Goal: Task Accomplishment & Management: Complete application form

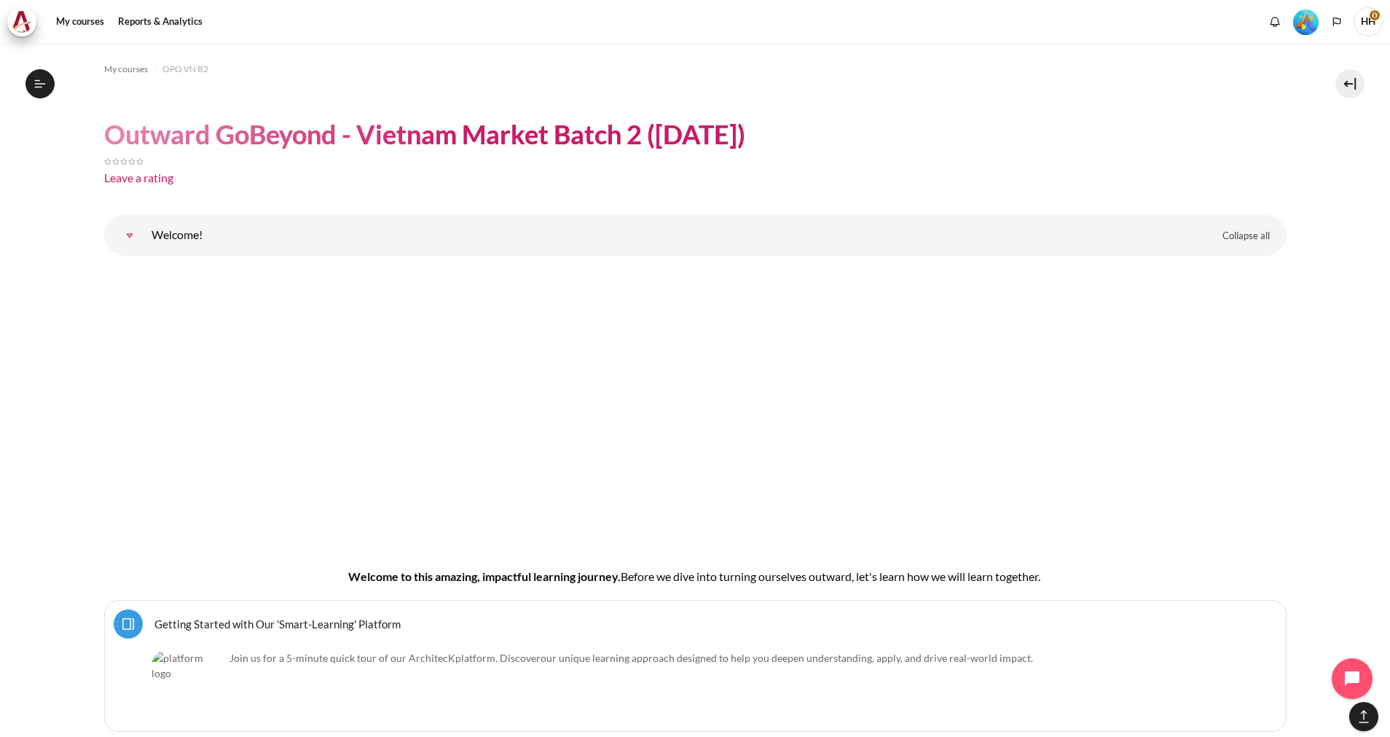
scroll to position [17794, 0]
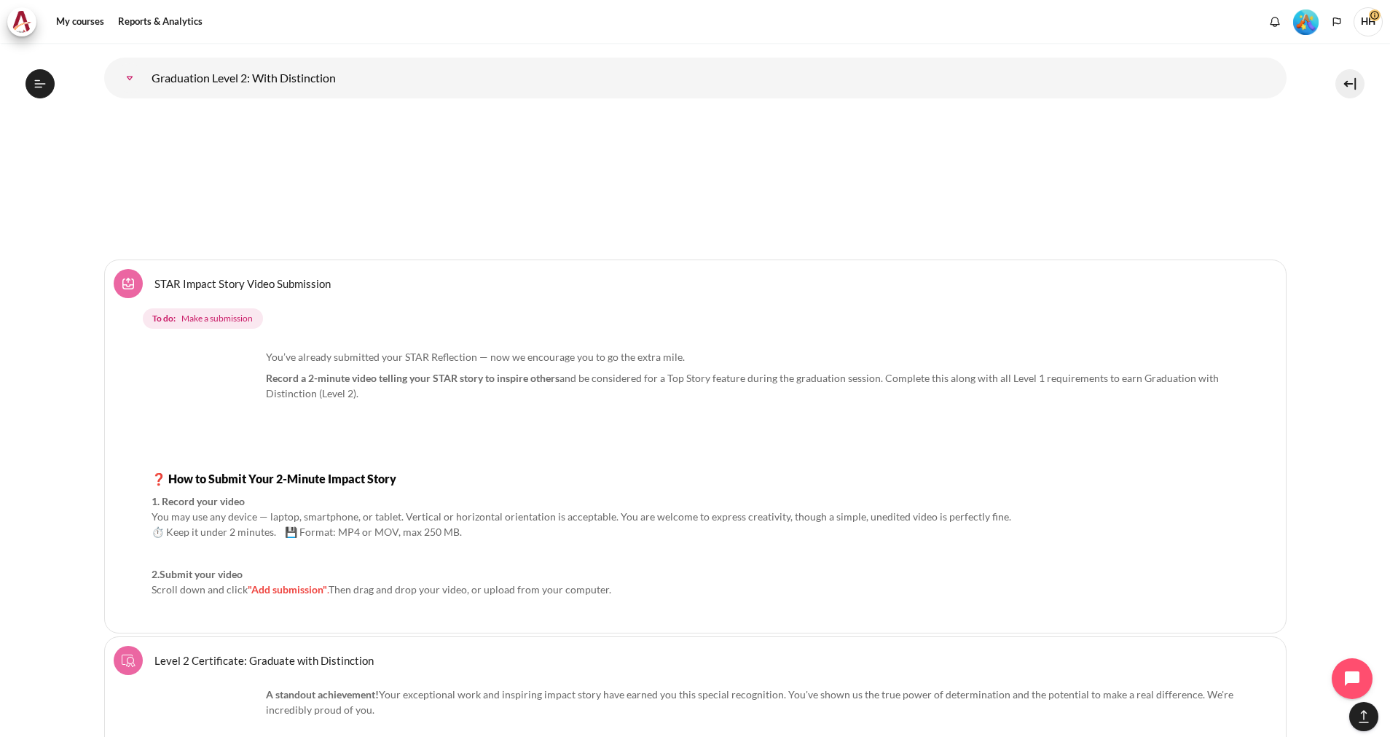
click at [228, 279] on link "STAR Impact Story Video Submission Assignment" at bounding box center [242, 283] width 176 height 14
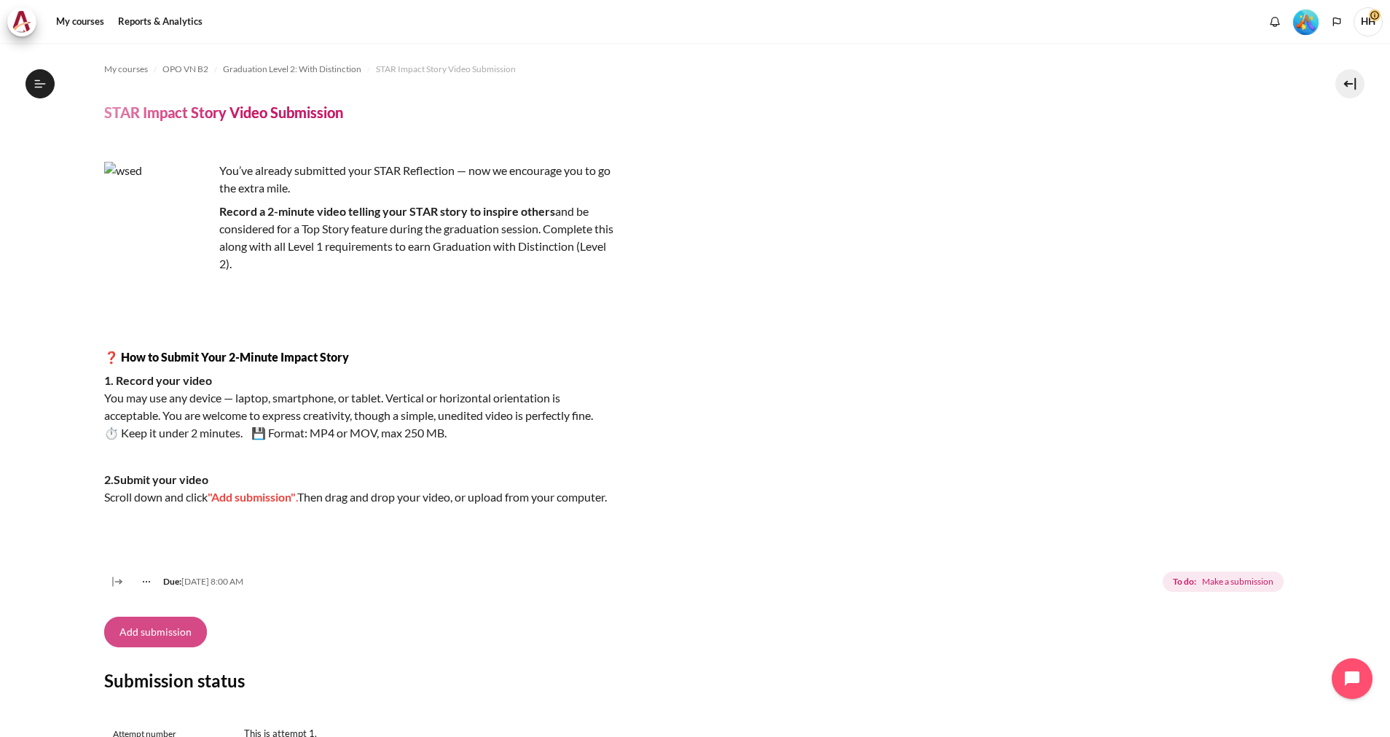
click at [162, 647] on button "Add submission" at bounding box center [155, 632] width 103 height 31
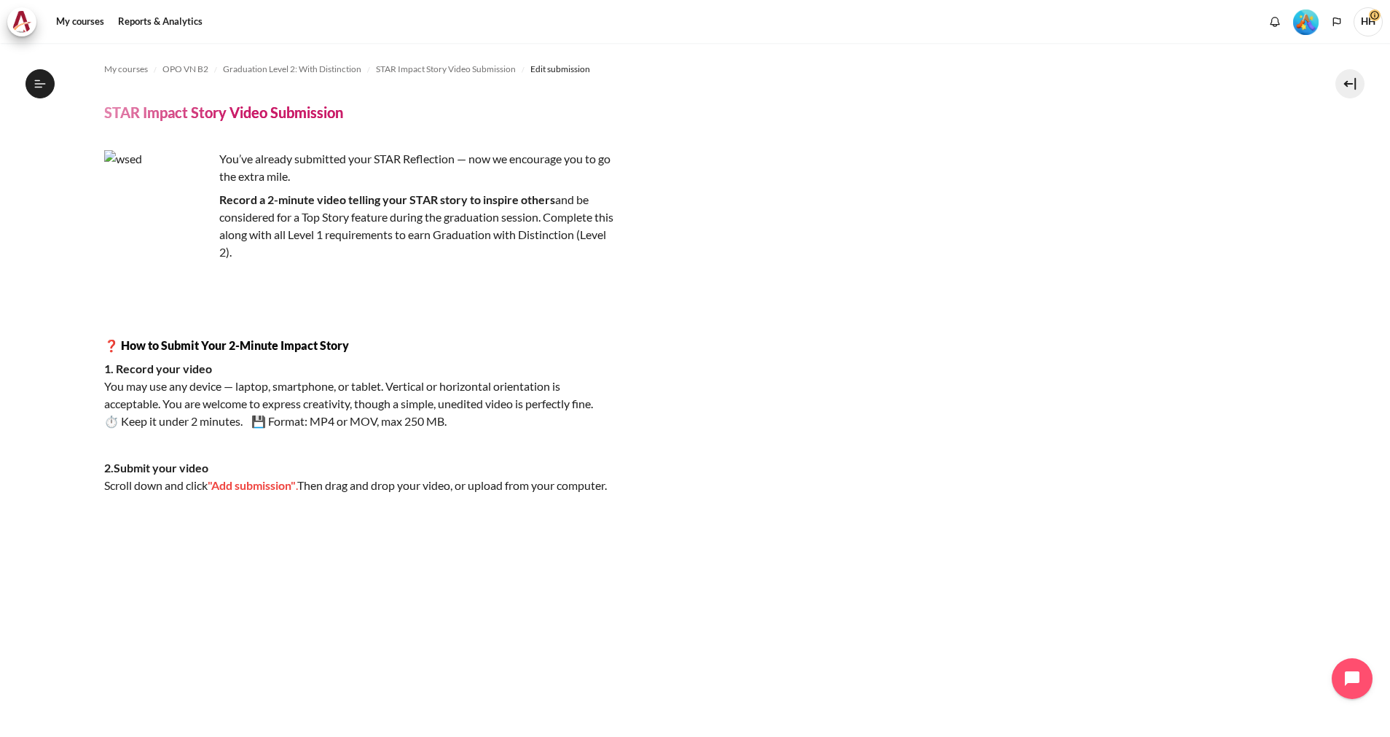
scroll to position [1510, 0]
click at [143, 553] on img "Content" at bounding box center [359, 666] width 510 height 287
click at [271, 485] on span ""Add submission"" at bounding box center [252, 485] width 88 height 14
click at [254, 493] on p "2.Submit your video Scroll down and click "Add submission" . Then drag and drop…" at bounding box center [359, 476] width 510 height 35
click at [249, 483] on span ""Add submission"" at bounding box center [252, 485] width 88 height 14
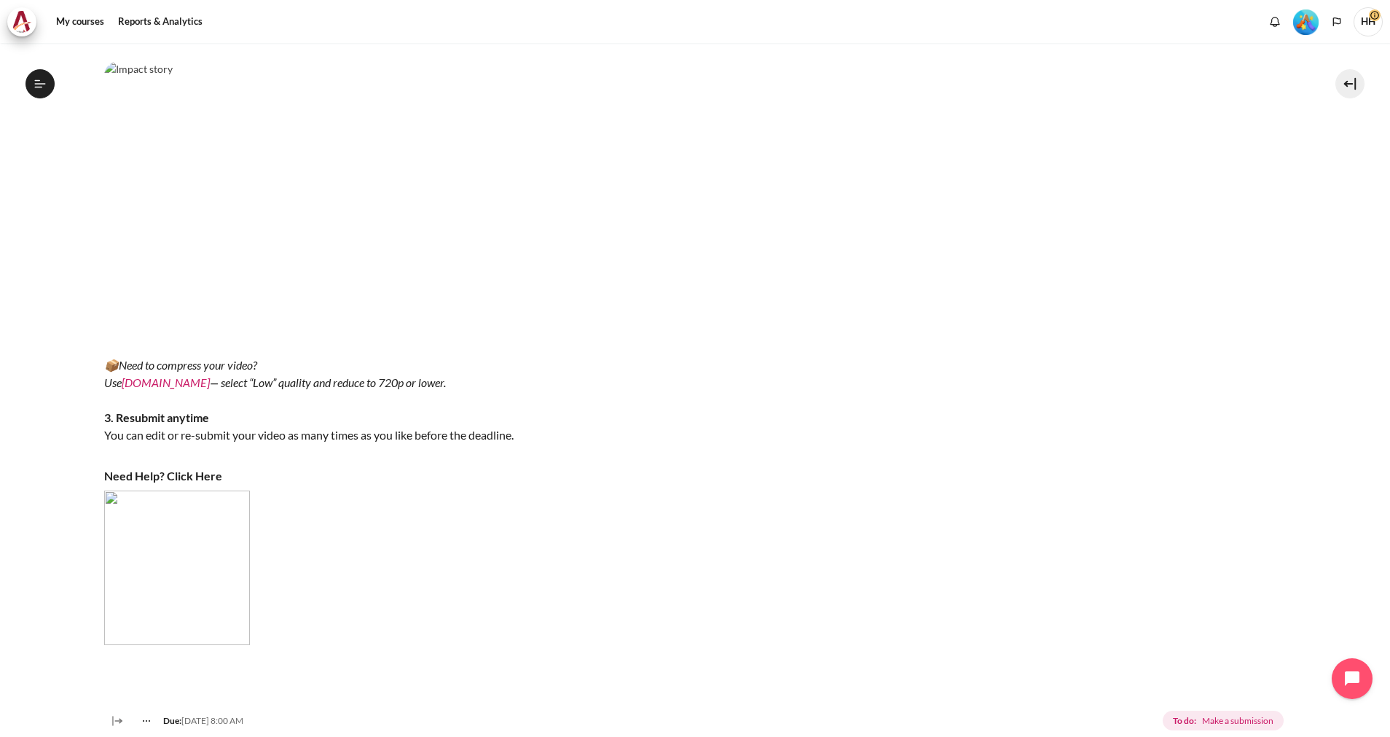
scroll to position [464, 0]
click at [144, 387] on link "VEED.IO" at bounding box center [166, 380] width 88 height 14
click at [161, 543] on img "Content" at bounding box center [177, 565] width 146 height 154
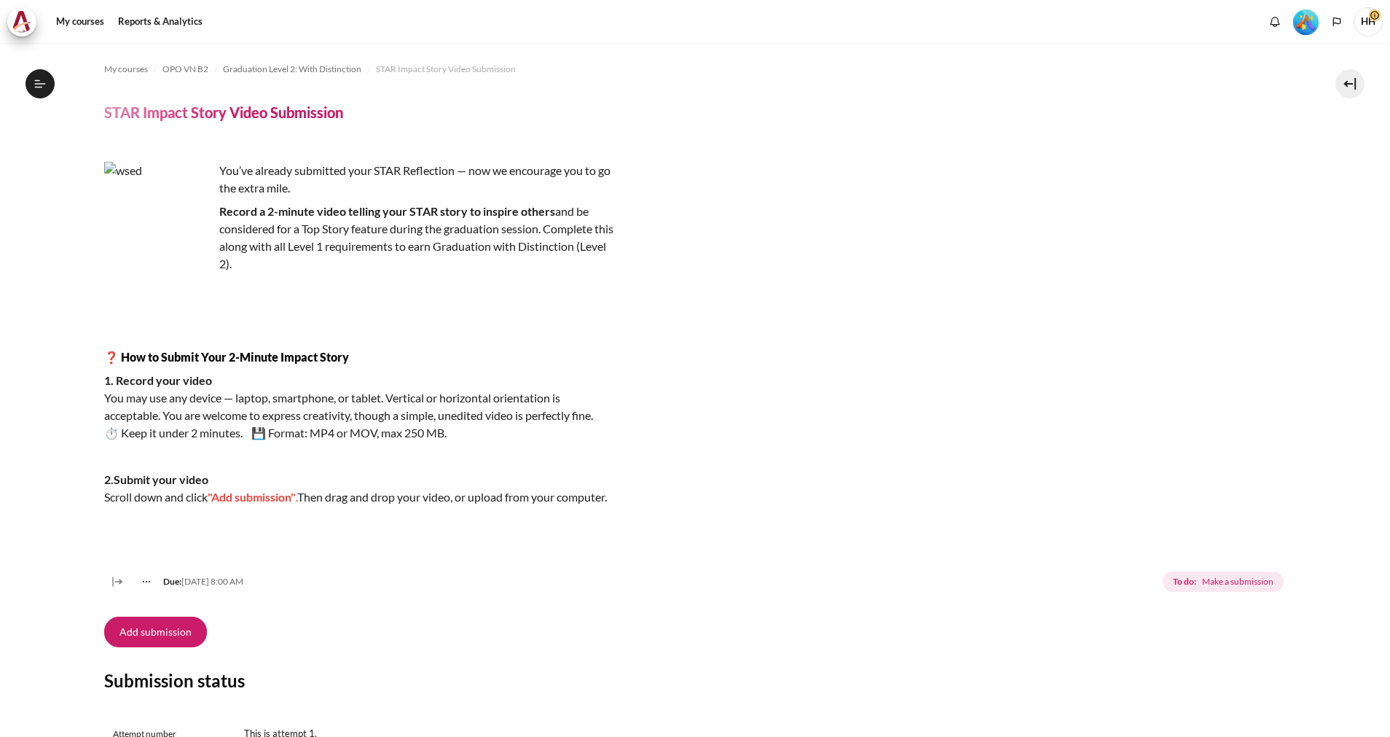
scroll to position [1510, 0]
click at [190, 122] on div "My courses OPO VN B2 Graduation Level 2: With Distinction STAR Impact Story Vid…" at bounding box center [695, 736] width 1183 height 1386
click at [270, 496] on span ""Add submission"" at bounding box center [252, 497] width 88 height 14
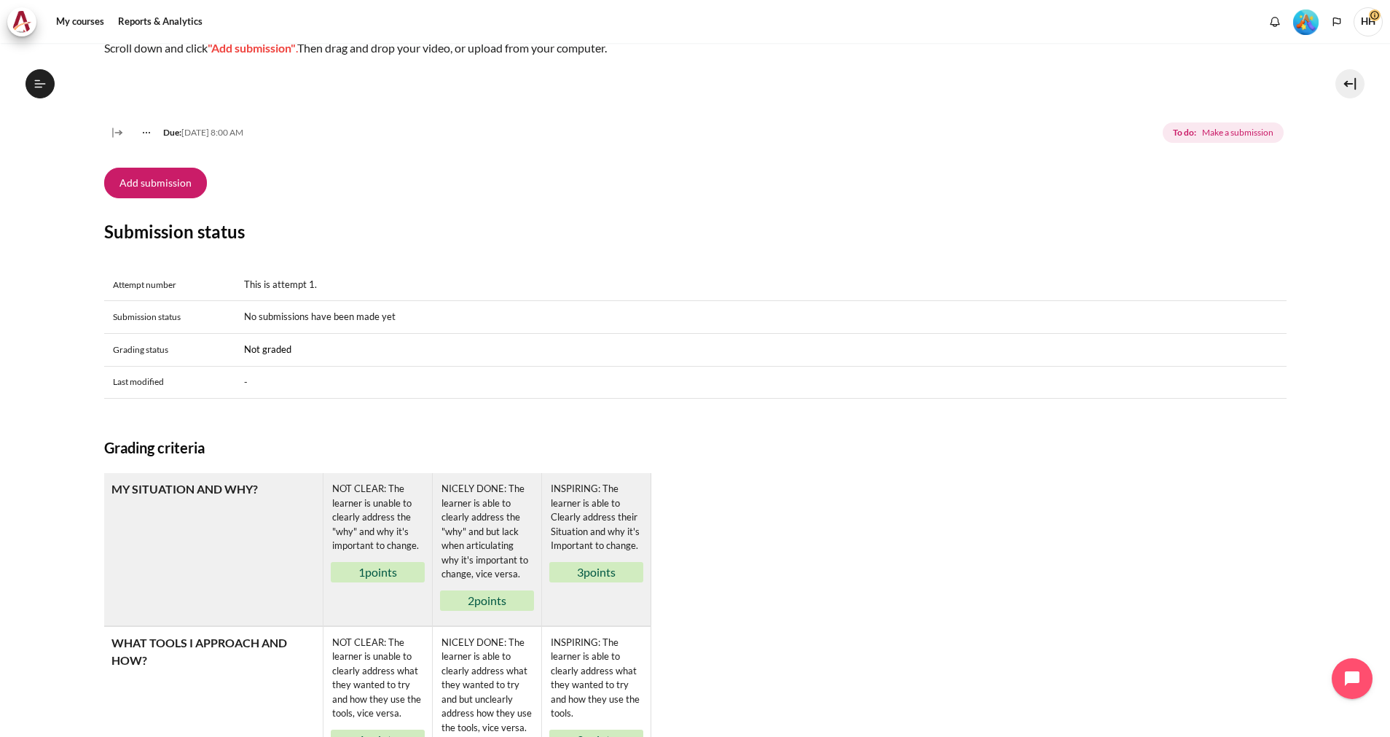
scroll to position [437, 0]
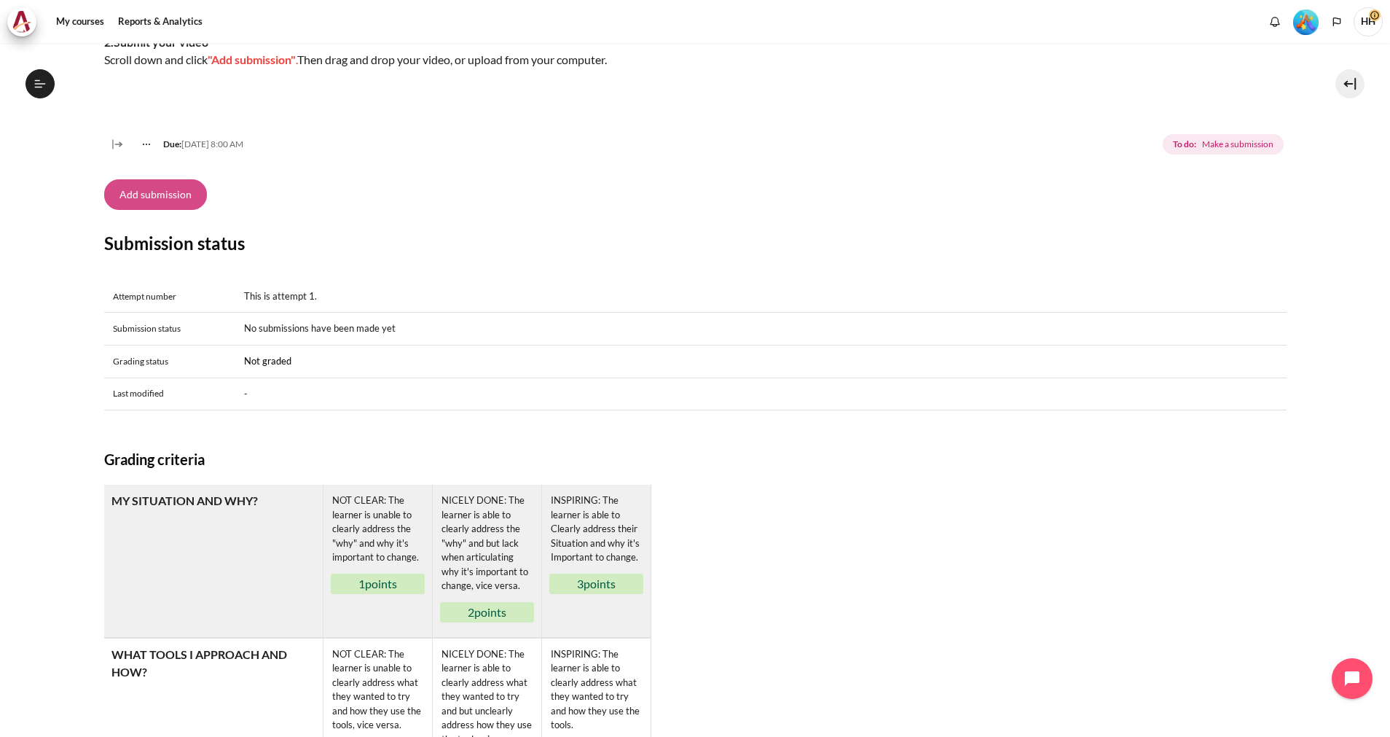
click at [143, 210] on button "Add submission" at bounding box center [155, 194] width 103 height 31
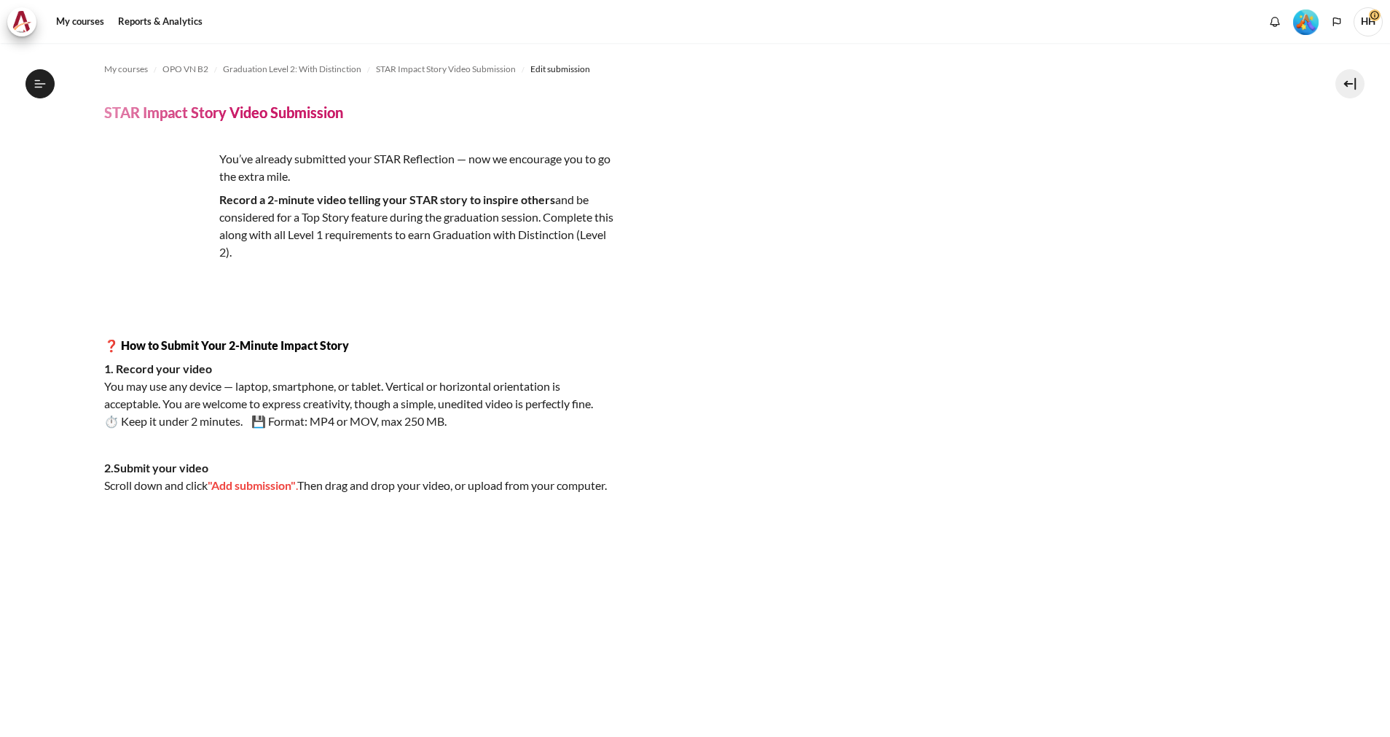
scroll to position [1510, 0]
click at [235, 117] on h4 "STAR Impact Story Video Submission" at bounding box center [223, 112] width 239 height 19
click at [259, 493] on p "2.Submit your video Scroll down and click "Add submission" . Then drag and drop…" at bounding box center [359, 476] width 510 height 35
click at [260, 490] on span ""Add submission"" at bounding box center [252, 485] width 88 height 14
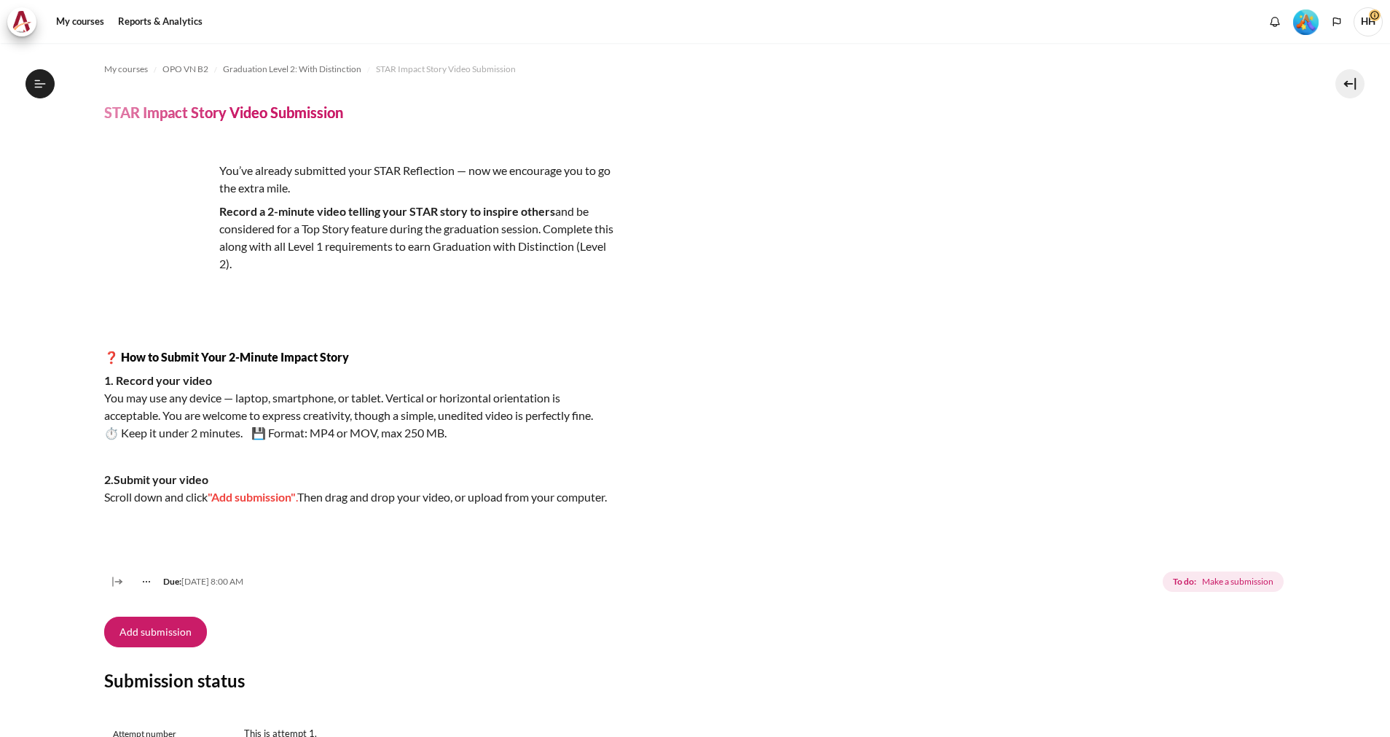
scroll to position [1510, 0]
click at [1117, 417] on div "You’ve already submitted your STAR Reflection — now we encourage you to go the …" at bounding box center [695, 369] width 1183 height 450
click at [1224, 588] on span "Make a submission" at bounding box center [1237, 581] width 71 height 13
click at [1202, 588] on span "Make a submission" at bounding box center [1237, 581] width 71 height 13
click at [160, 646] on button "Add submission" at bounding box center [155, 632] width 103 height 31
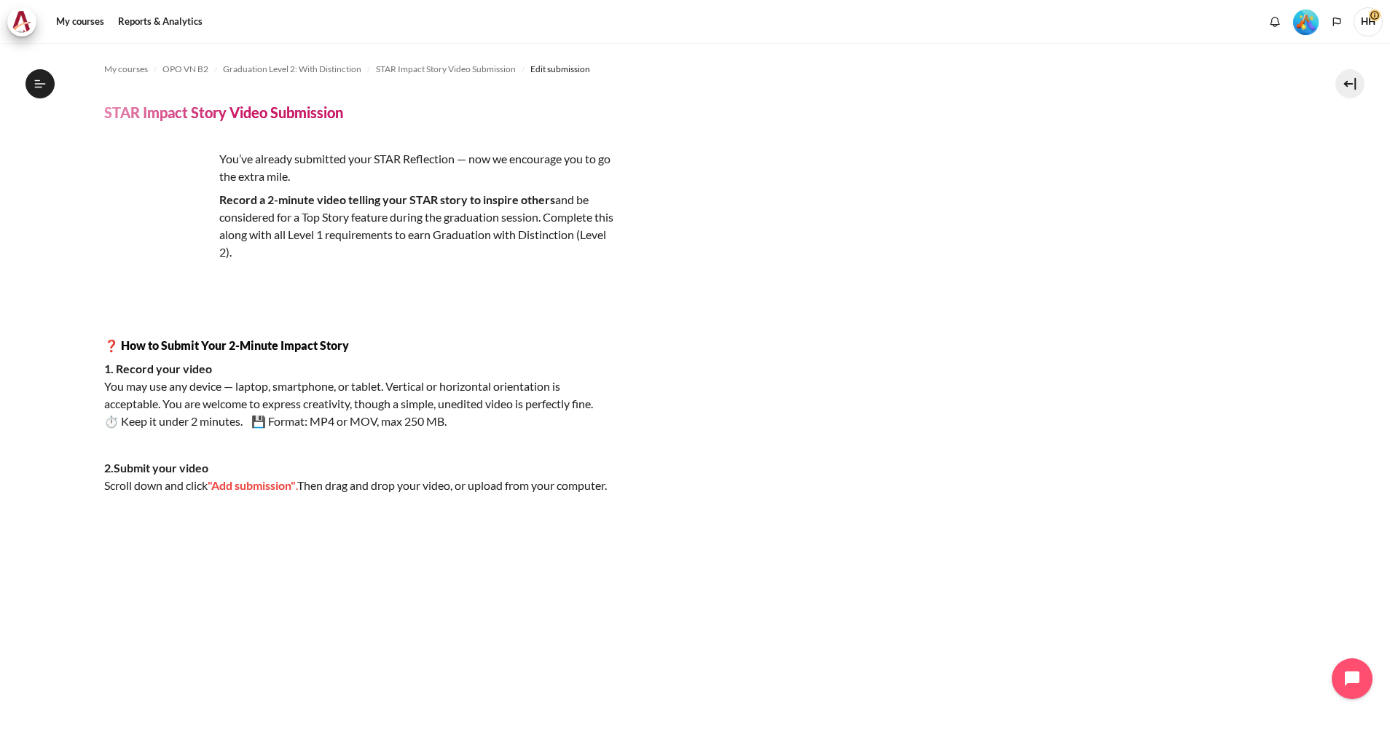
scroll to position [1510, 0]
click at [152, 552] on img "Content" at bounding box center [359, 666] width 510 height 287
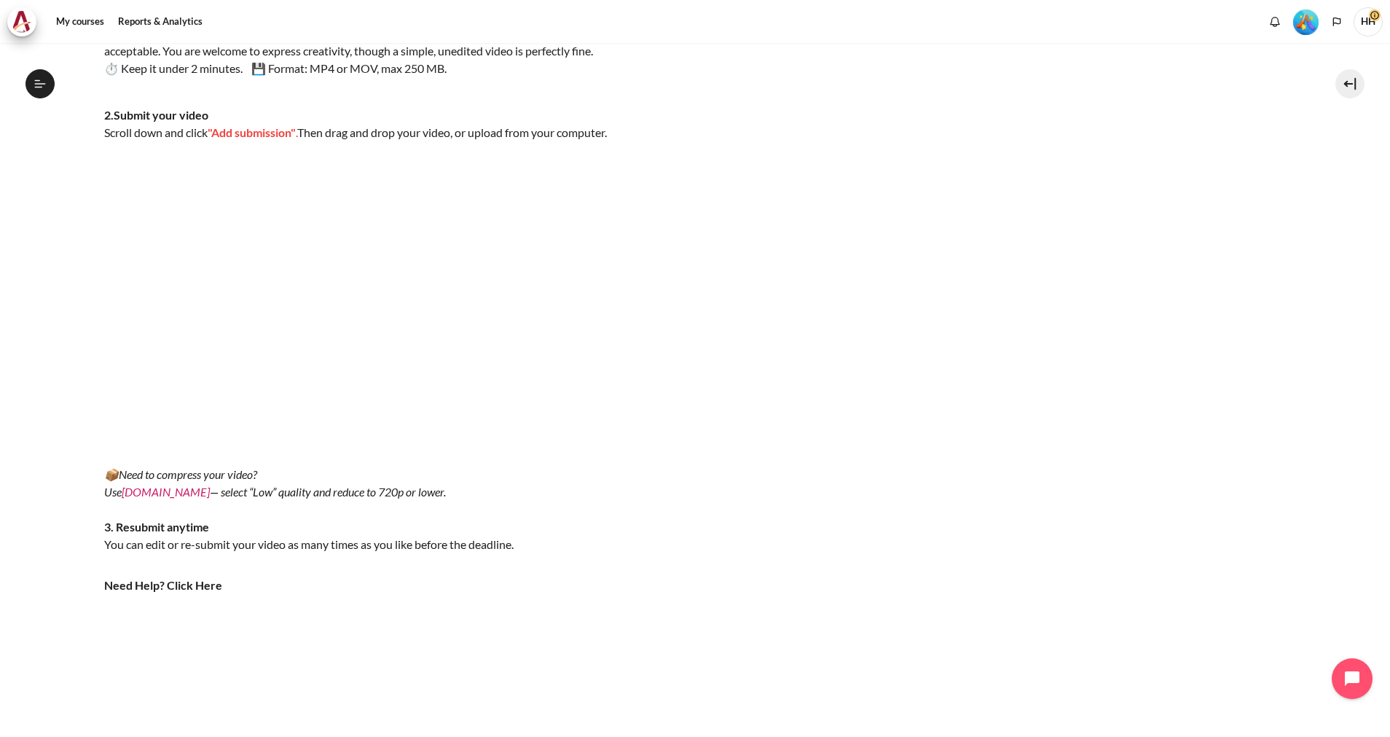
scroll to position [359, 0]
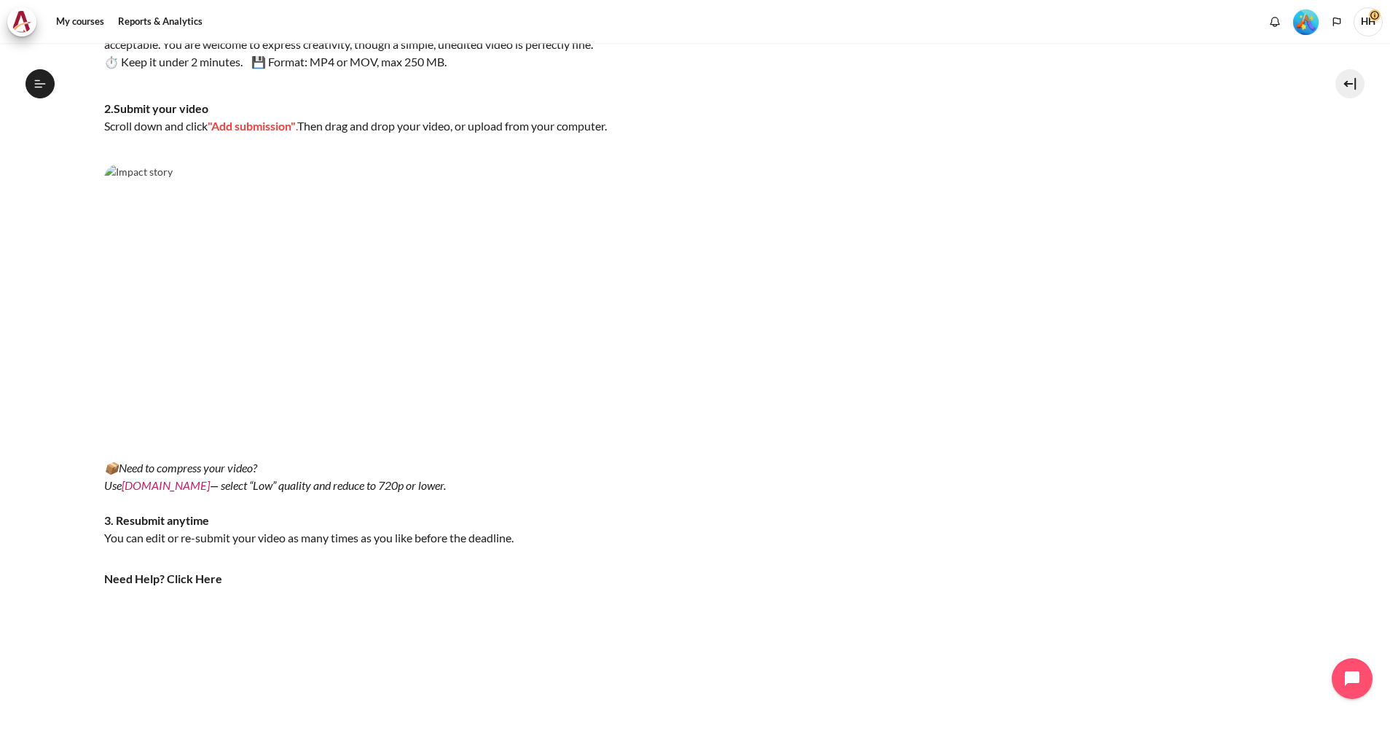
click at [265, 514] on div "📦 Need to compress your video? Use VEED.IO — select “Low” quality and reduce to…" at bounding box center [359, 476] width 510 height 625
click at [185, 587] on p "Need Help? Click Here" at bounding box center [359, 578] width 510 height 17
click at [175, 649] on img "Content" at bounding box center [177, 670] width 146 height 154
click at [141, 492] on link "VEED.IO" at bounding box center [166, 485] width 88 height 14
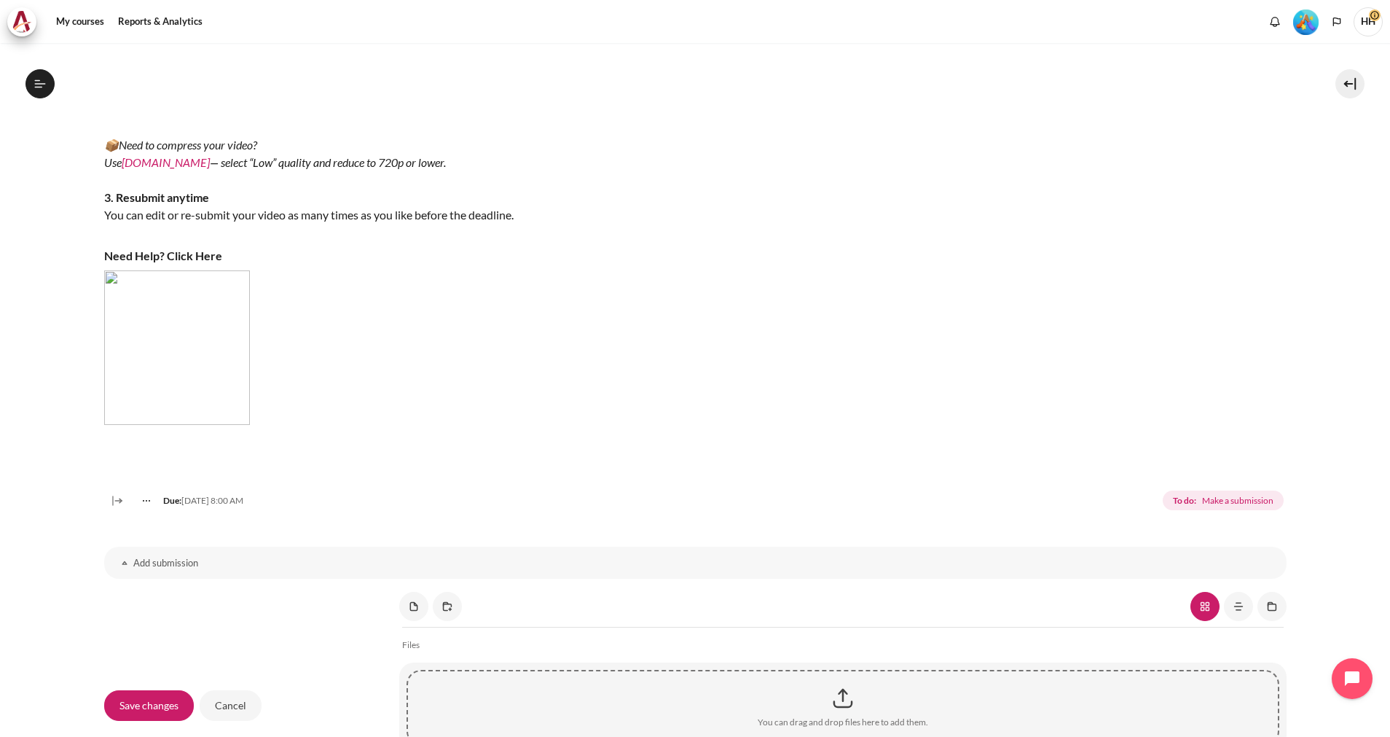
scroll to position [825, 0]
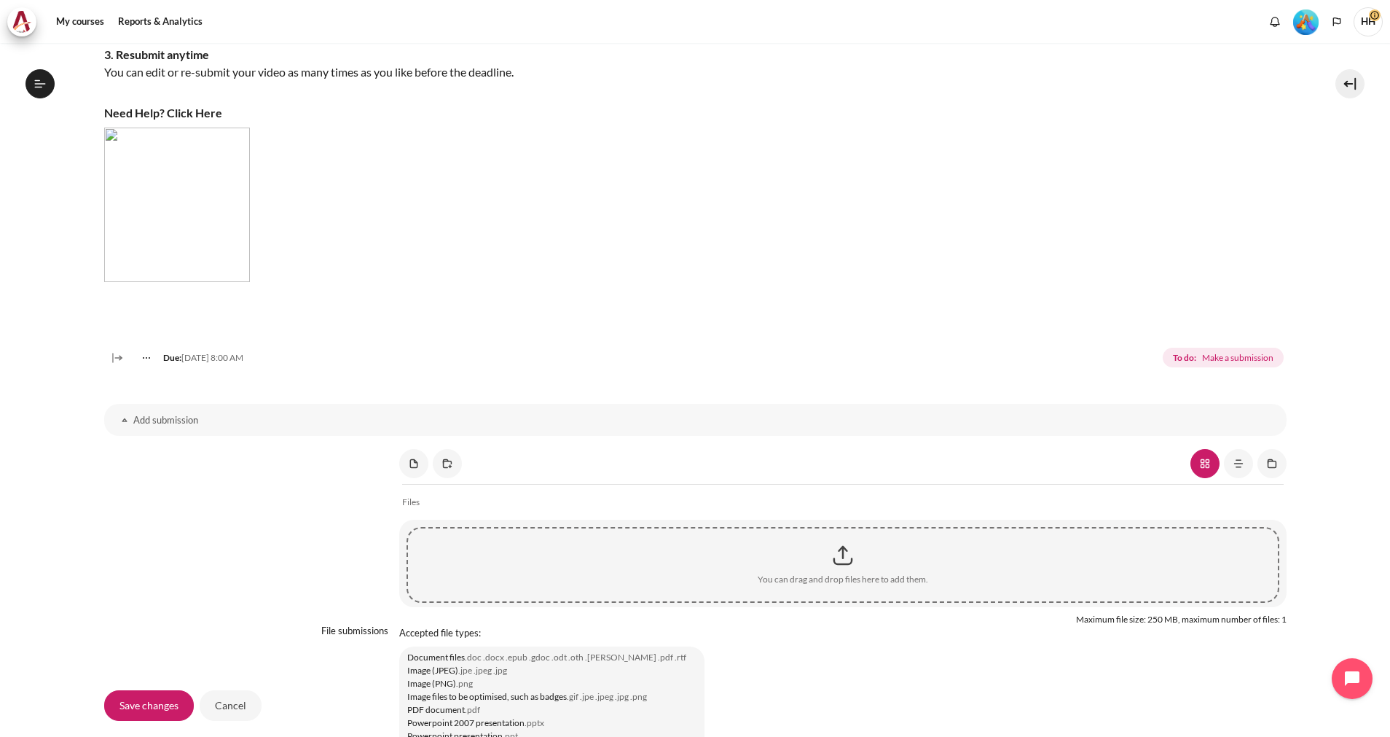
click at [167, 426] on h3 "Add submission" at bounding box center [695, 420] width 1124 height 12
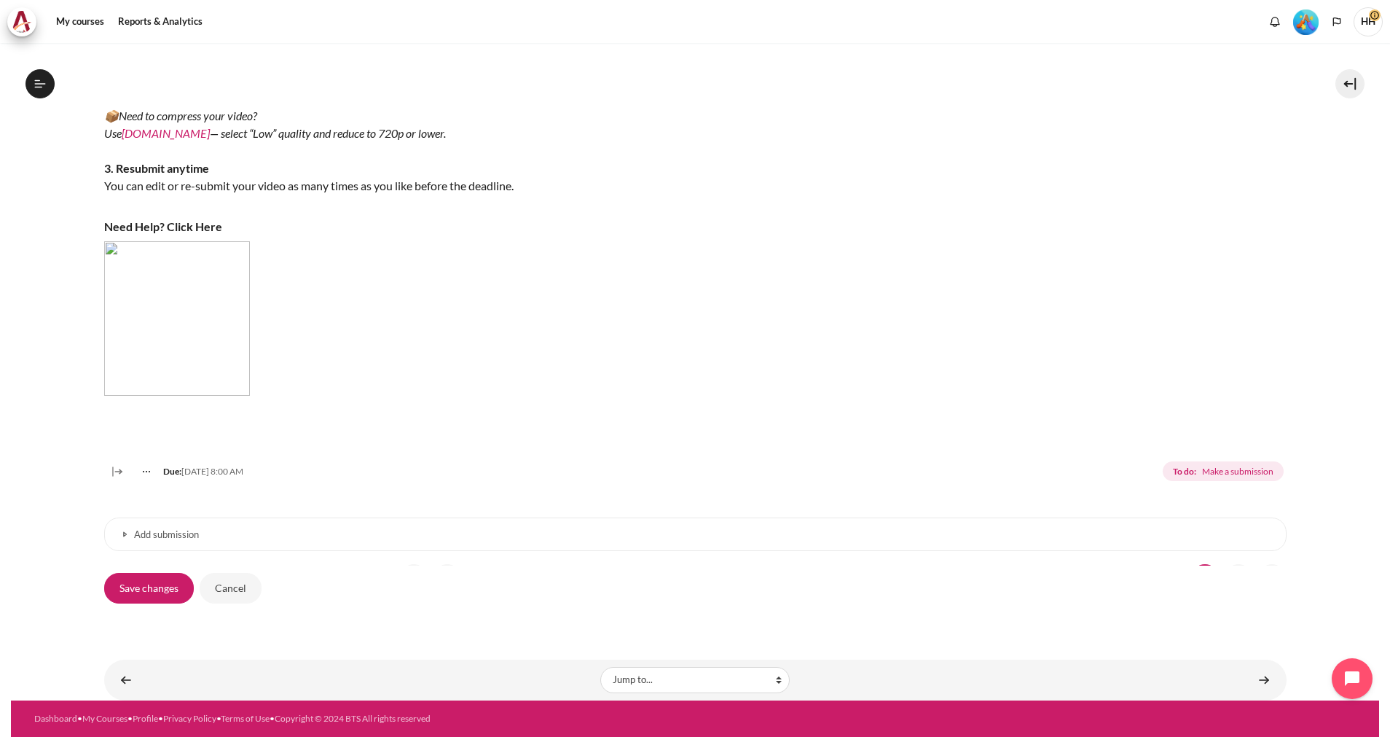
scroll to position [715, 0]
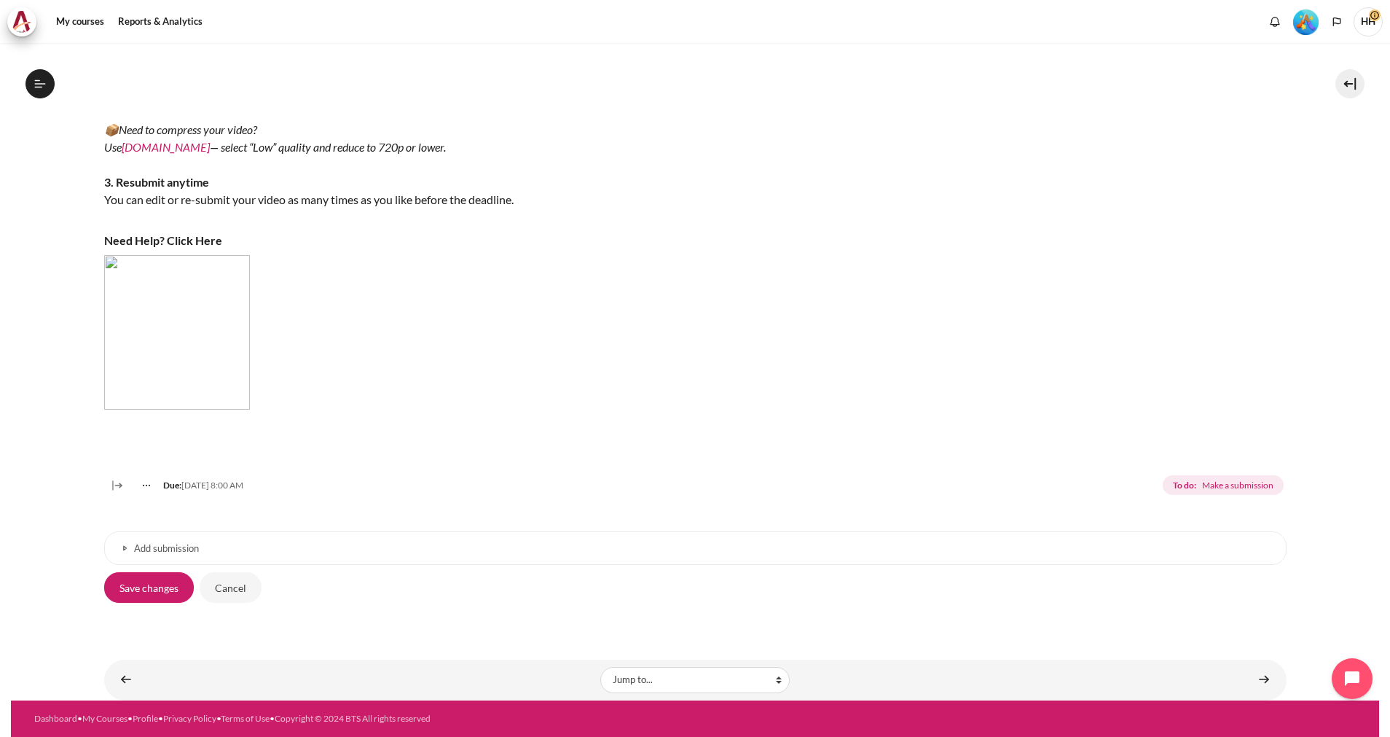
click at [167, 544] on h3 "Add submission" at bounding box center [695, 548] width 1123 height 12
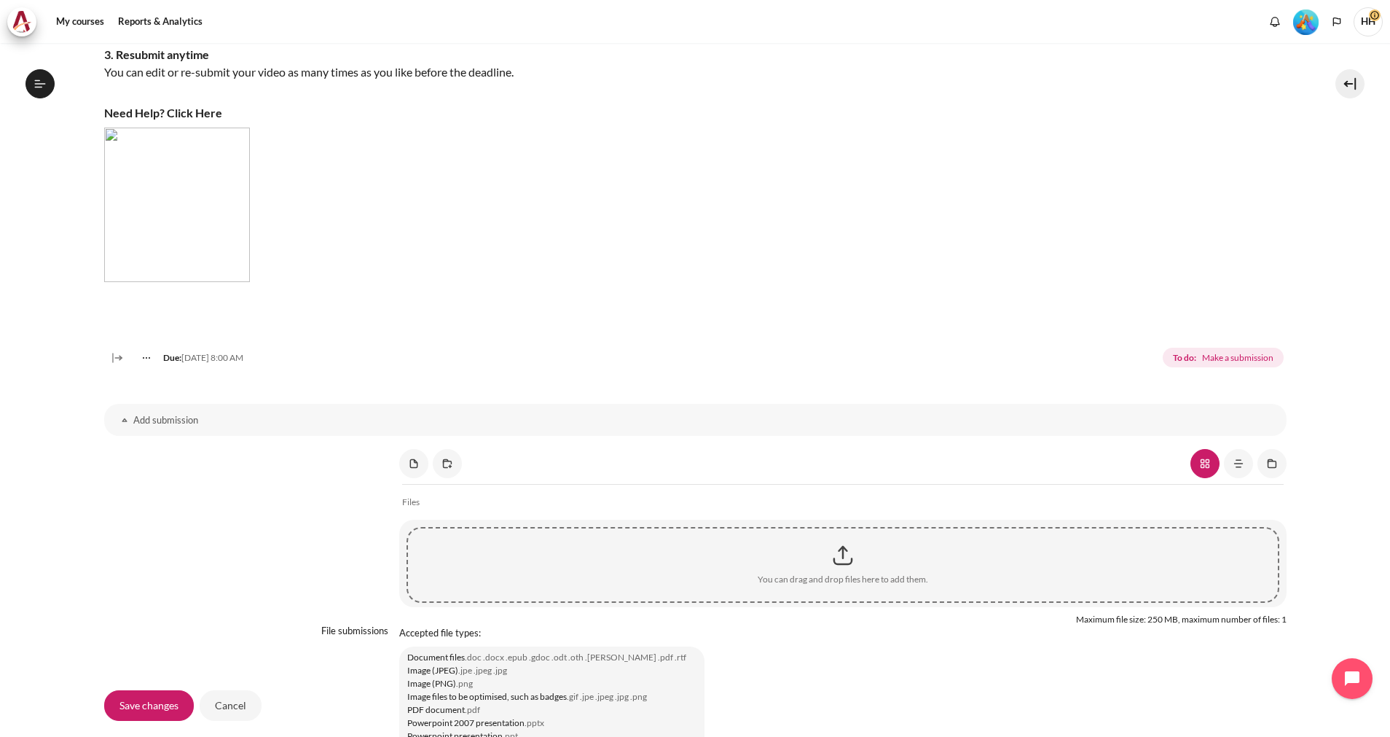
click at [833, 574] on div "Content" at bounding box center [842, 555] width 869 height 36
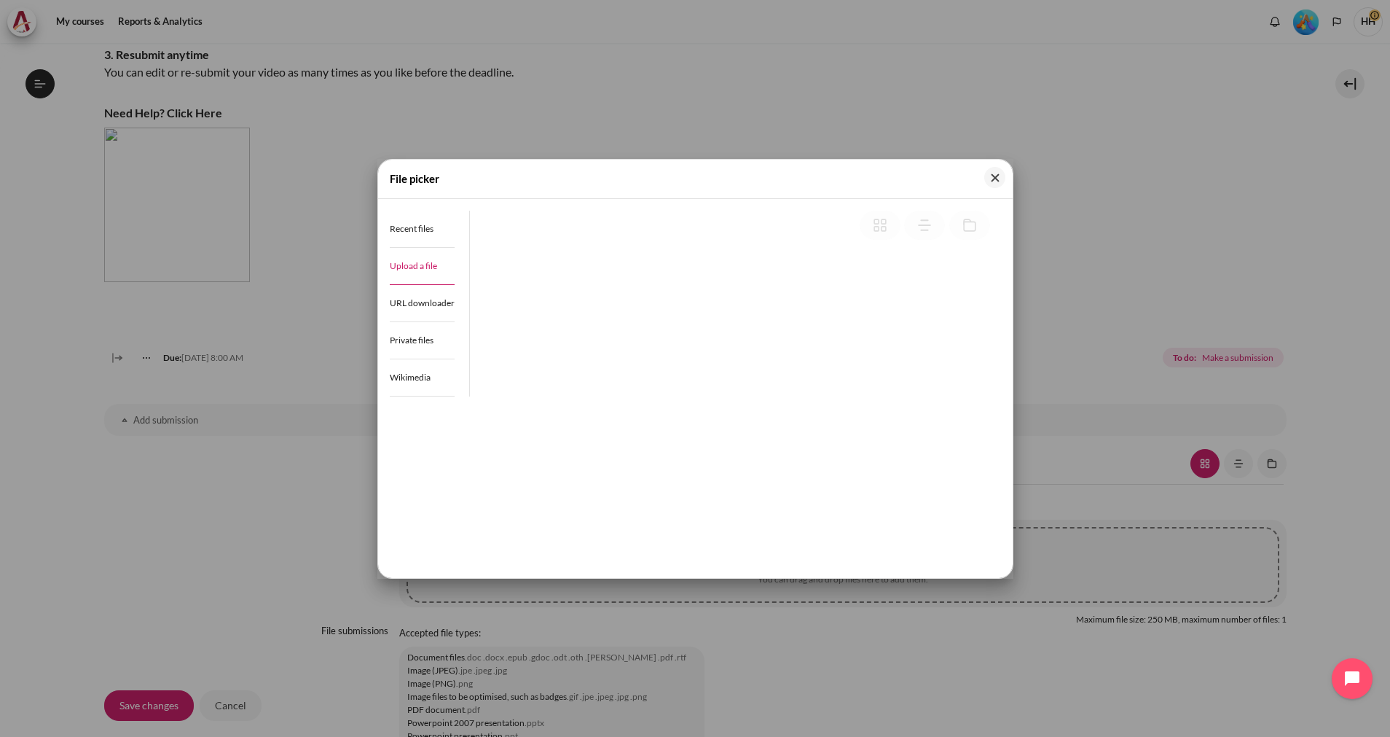
click at [412, 262] on span "Upload a file" at bounding box center [413, 265] width 47 height 11
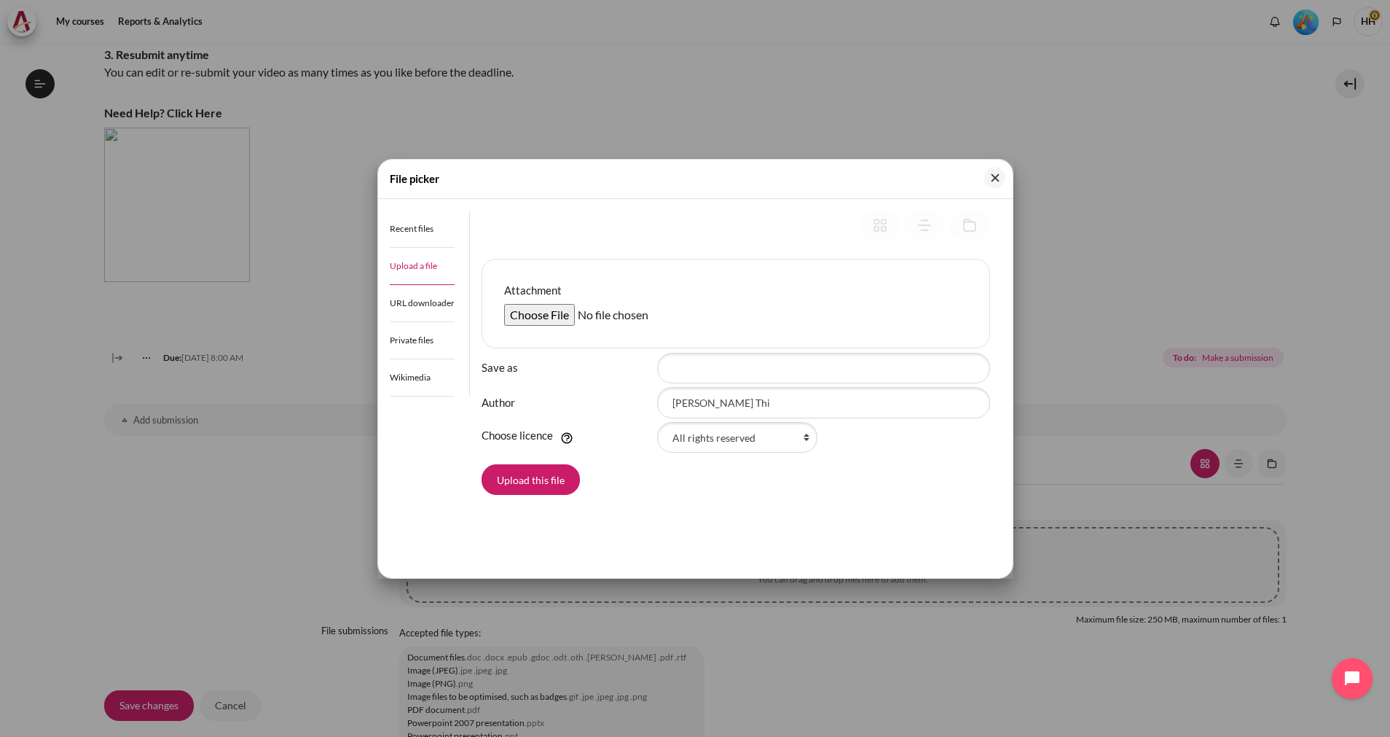
click at [552, 316] on input "Attachment" at bounding box center [615, 315] width 223 height 22
type input "C:\fakepath\WIN_20250912_10_18_28_Pro.mp4"
click at [718, 369] on input "Save as" at bounding box center [823, 368] width 333 height 31
type input "Video applycation"
click at [537, 477] on button "Upload this file" at bounding box center [531, 479] width 98 height 31
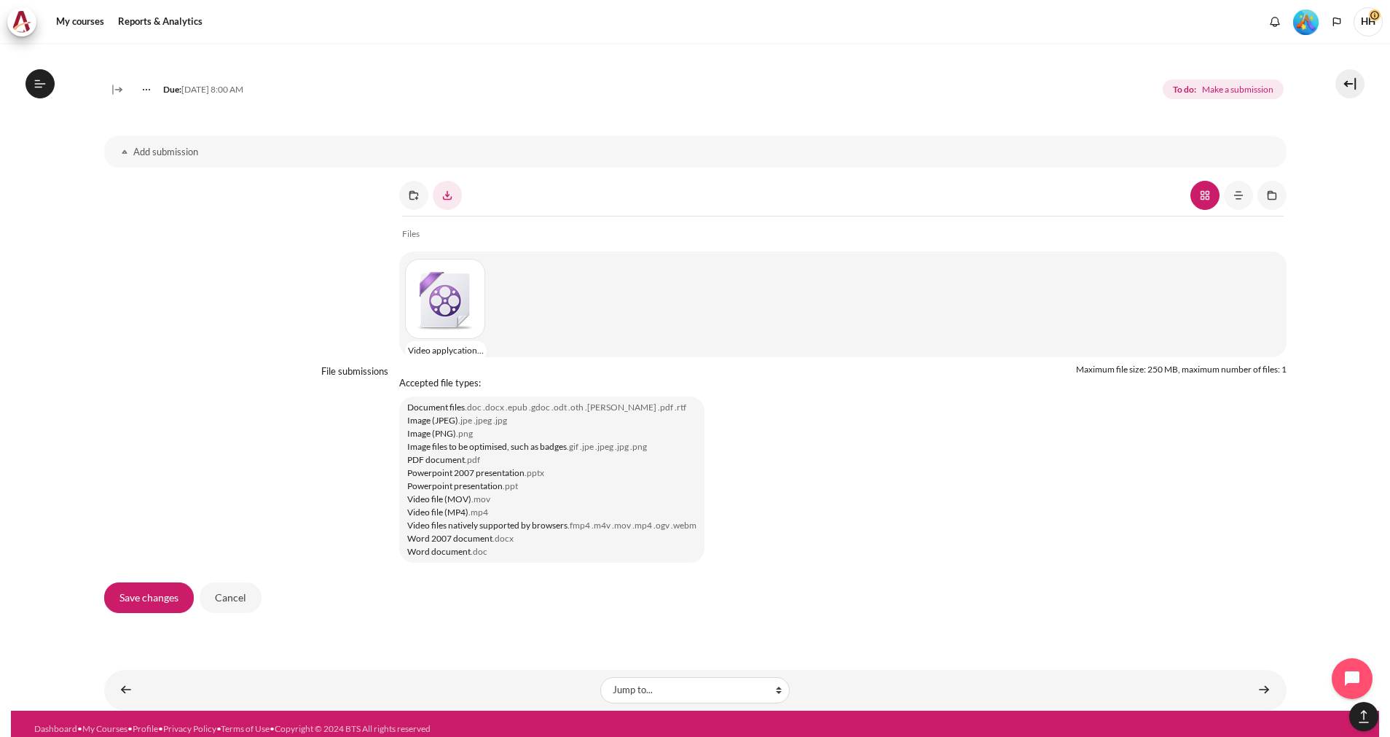
scroll to position [1121, 0]
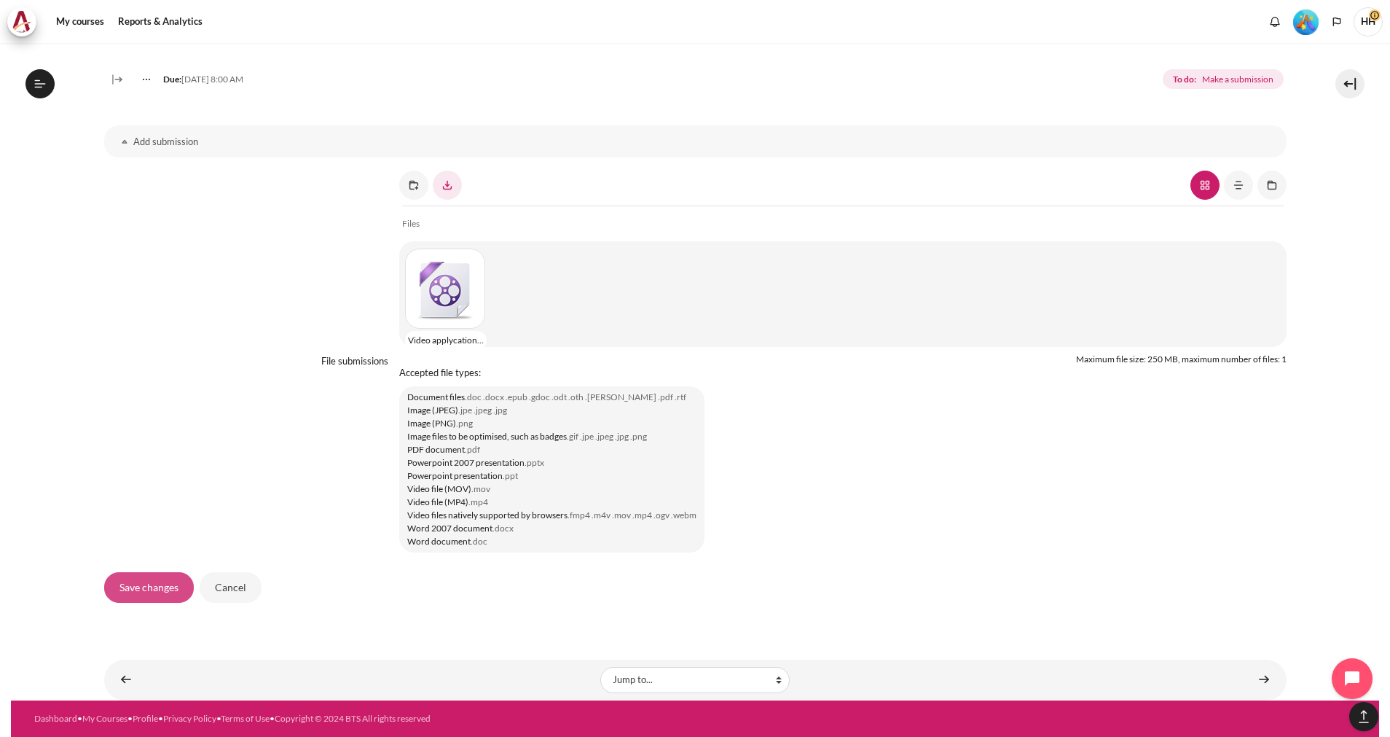
click at [155, 582] on input "Save changes" at bounding box center [149, 587] width 90 height 31
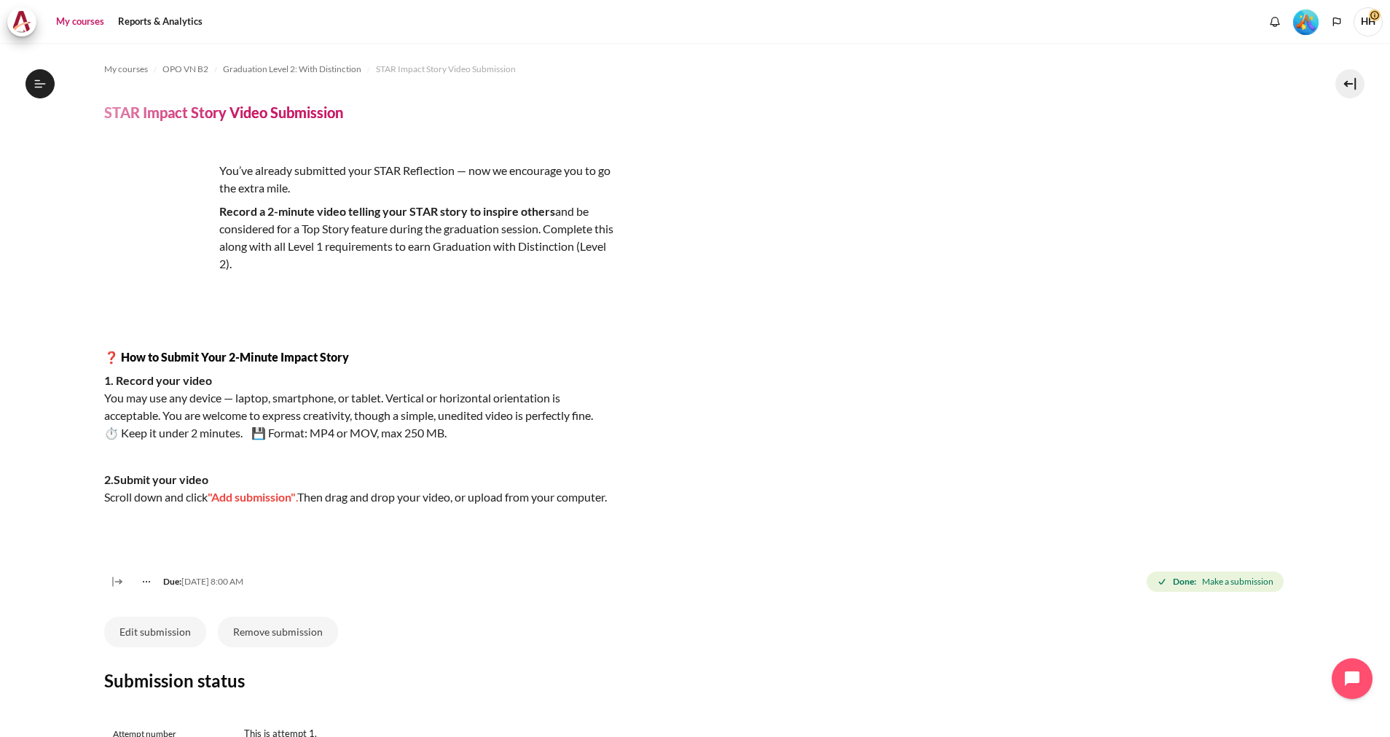
click at [66, 20] on link "My courses" at bounding box center [80, 21] width 58 height 29
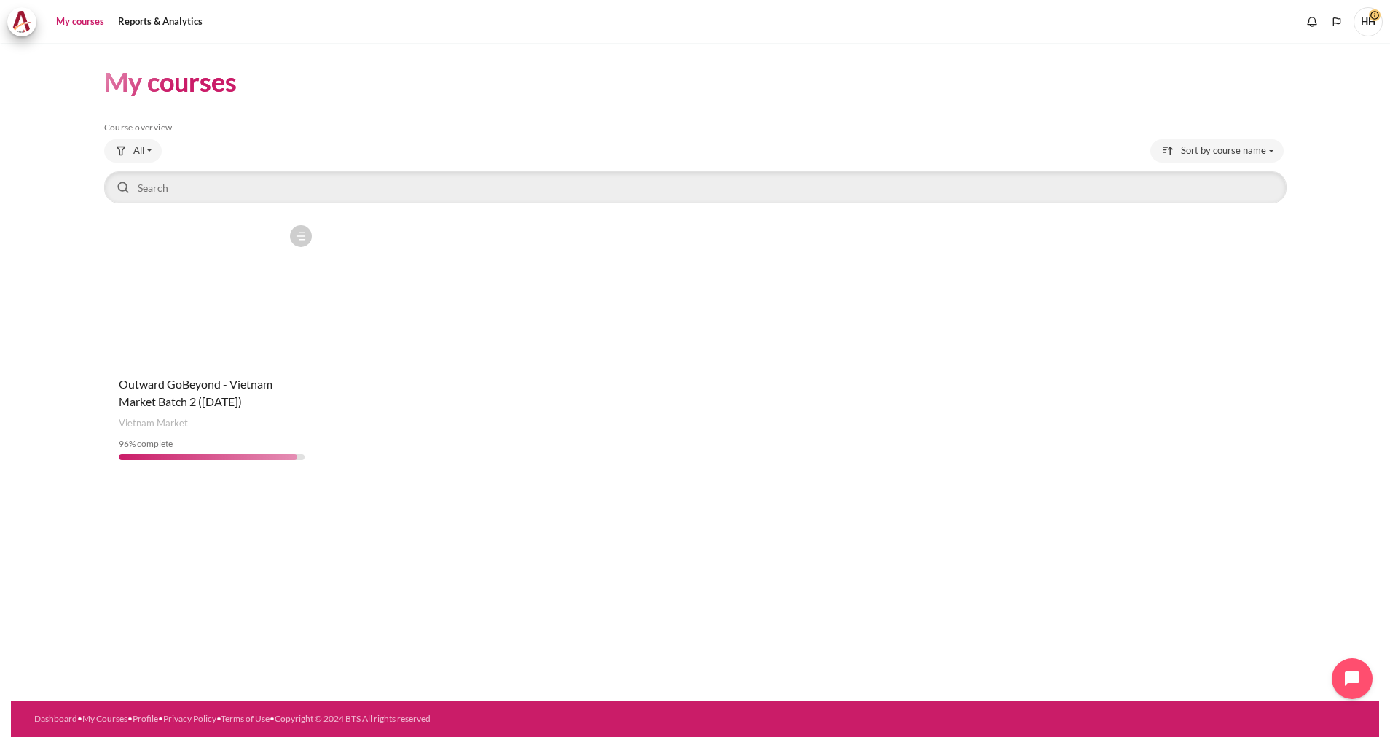
click at [180, 284] on figure "Content" at bounding box center [212, 291] width 216 height 146
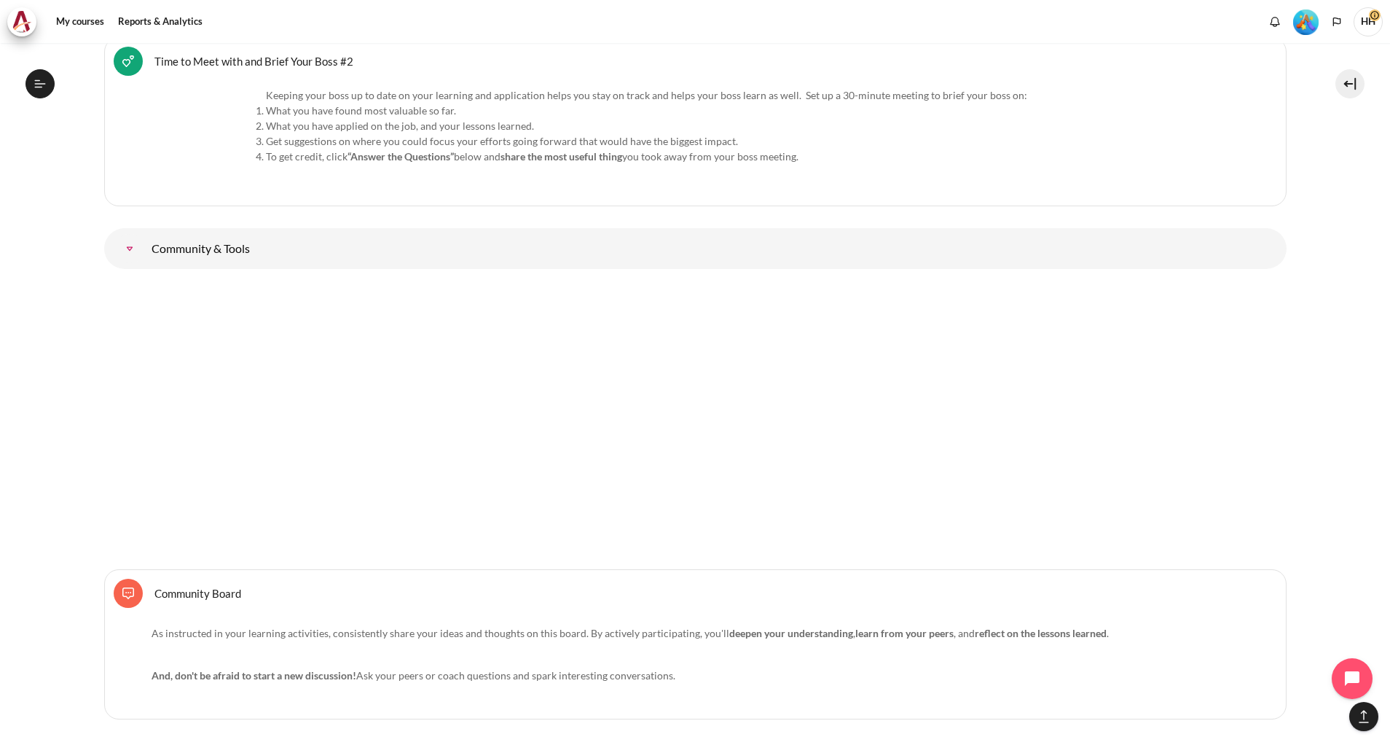
scroll to position [1073, 0]
click at [144, 240] on link "Community &amp; Tools" at bounding box center [129, 247] width 29 height 29
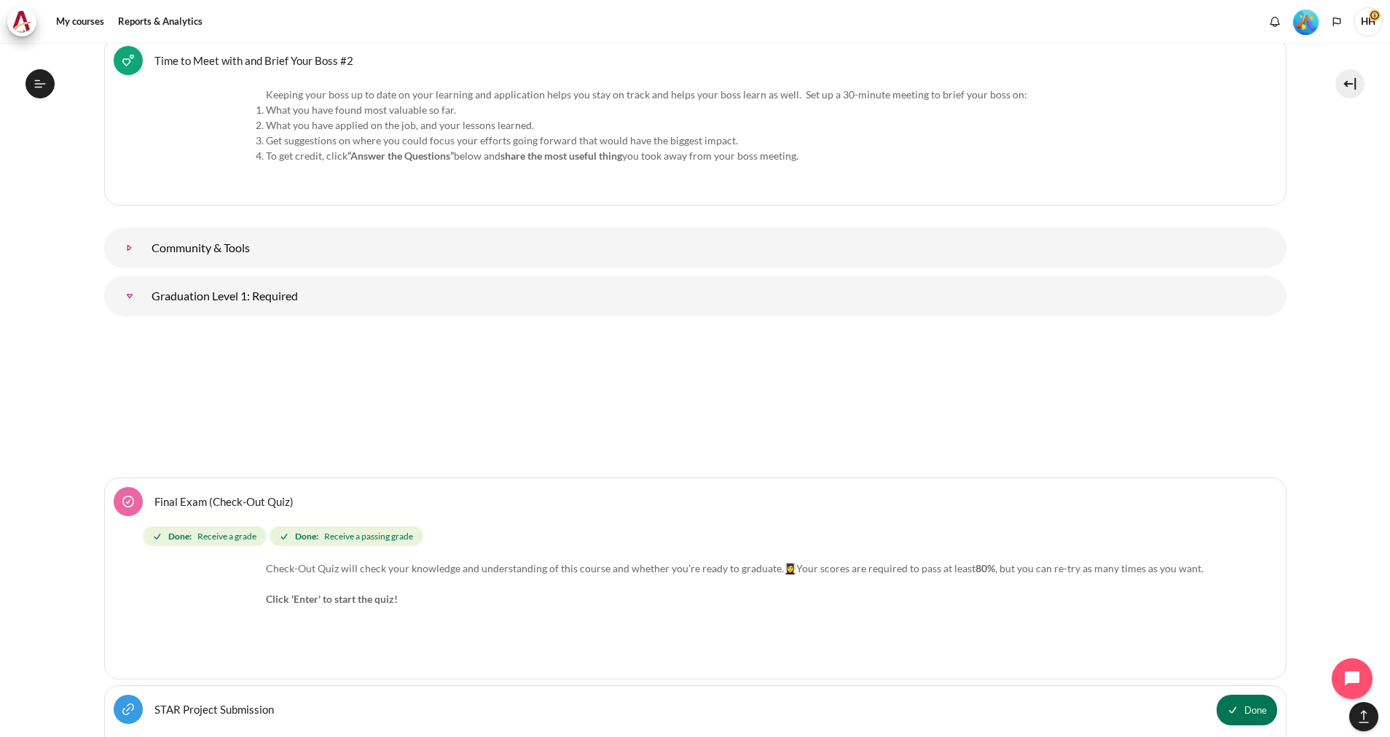
click at [144, 239] on link "Community &amp; Tools" at bounding box center [129, 247] width 29 height 29
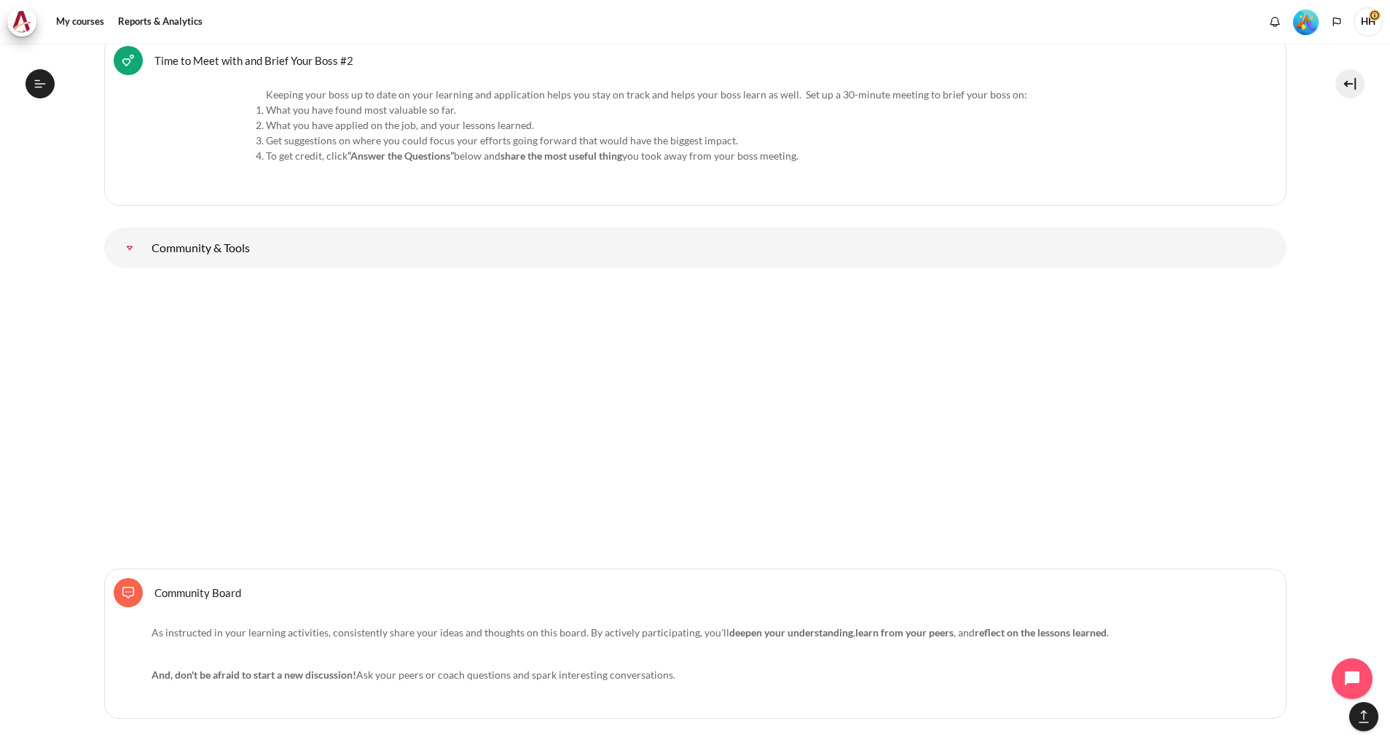
click at [144, 239] on link "Community &amp; Tools" at bounding box center [129, 247] width 29 height 29
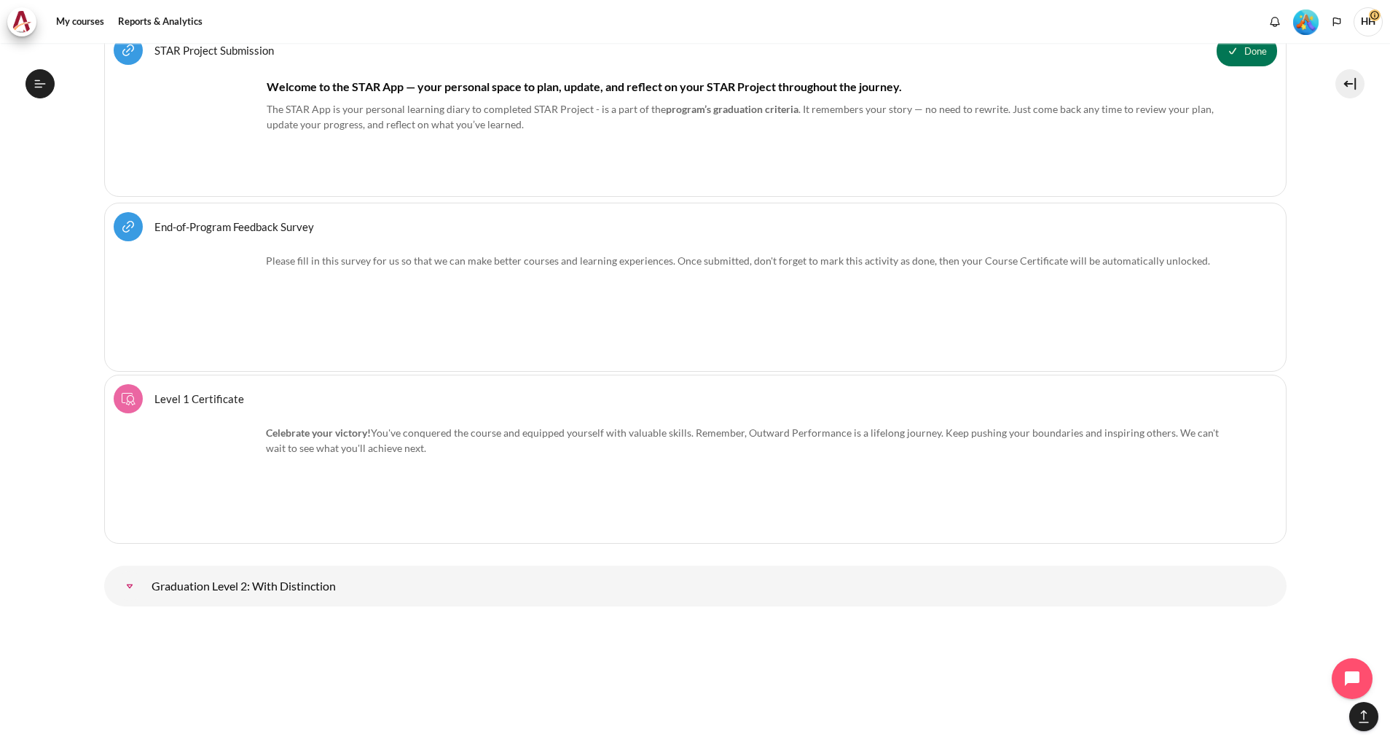
scroll to position [16910, 0]
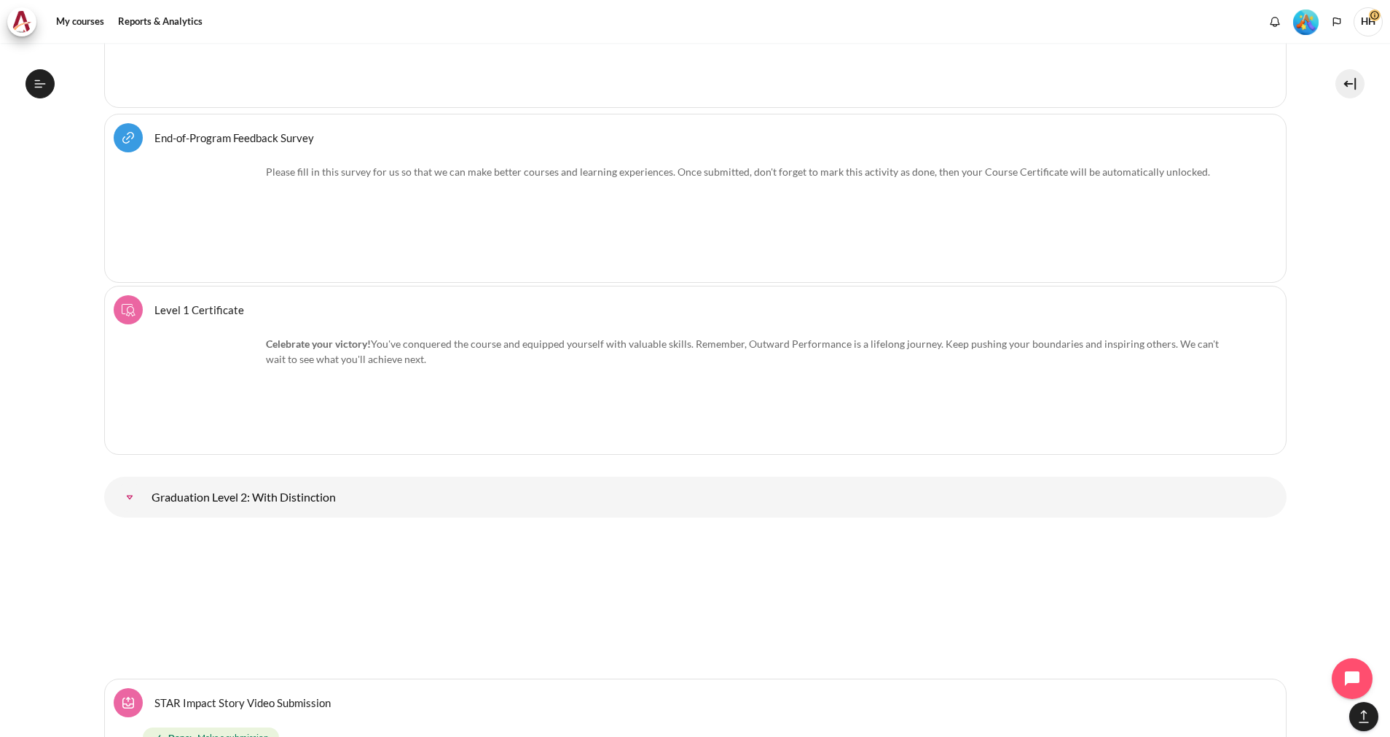
click at [195, 305] on link "Level 1 Certificate Course certificate" at bounding box center [199, 309] width 90 height 14
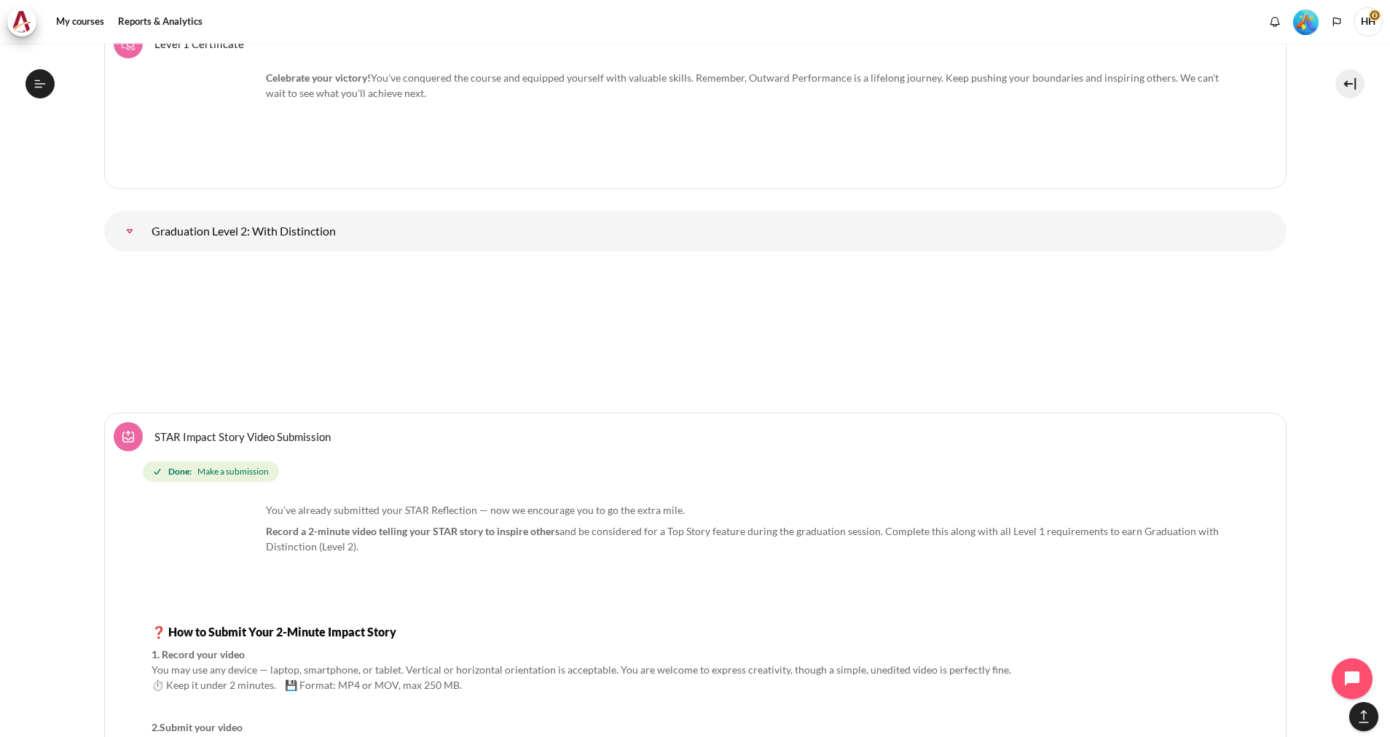
scroll to position [17221, 0]
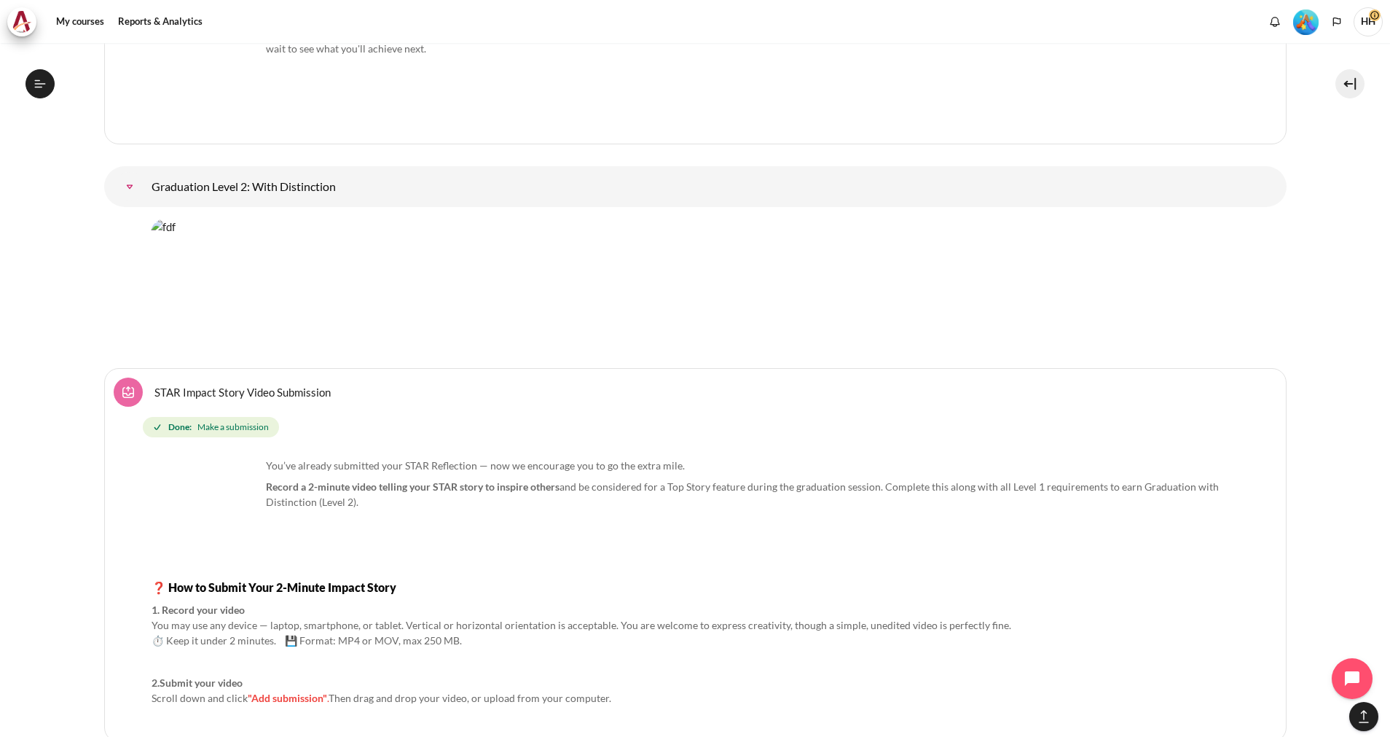
click at [144, 185] on link "Graduation Level 2: With Distinction" at bounding box center [129, 186] width 29 height 29
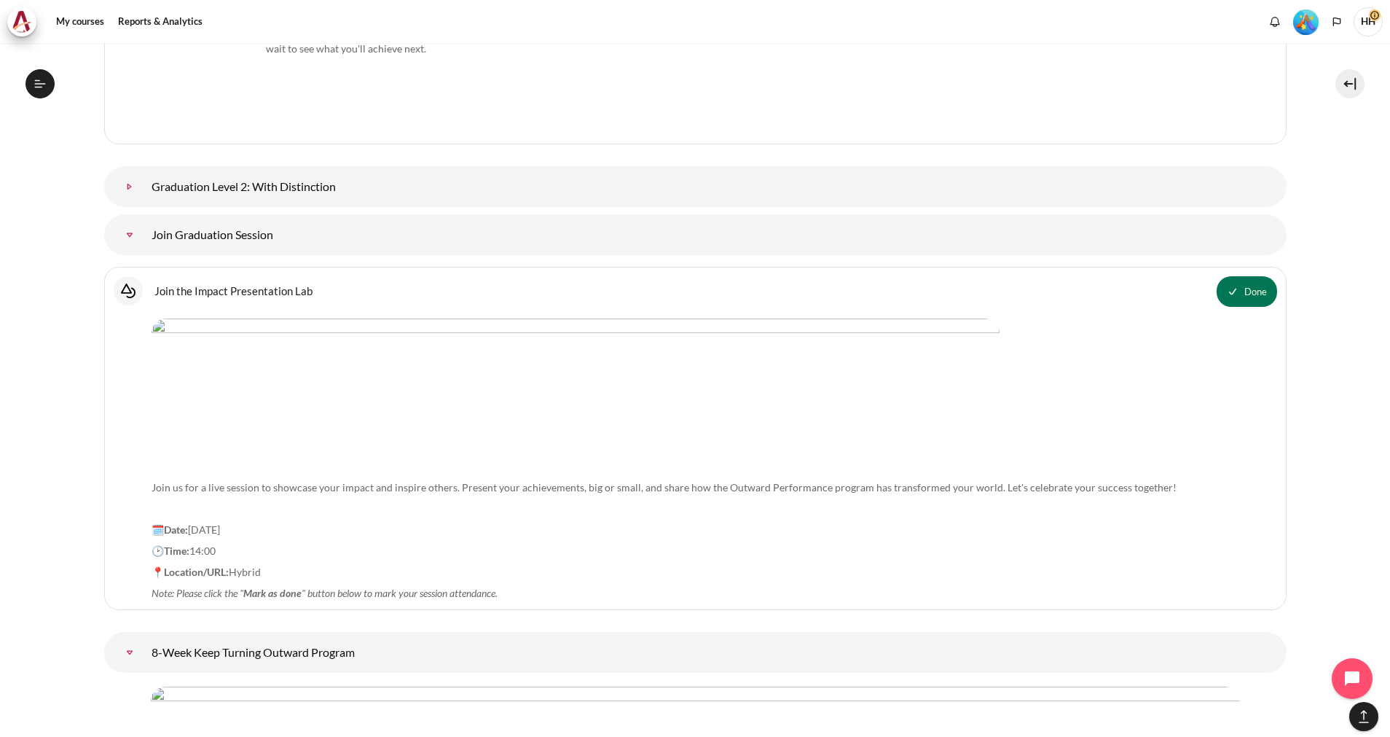
click at [144, 185] on link "Graduation Level 2: With Distinction" at bounding box center [129, 186] width 29 height 29
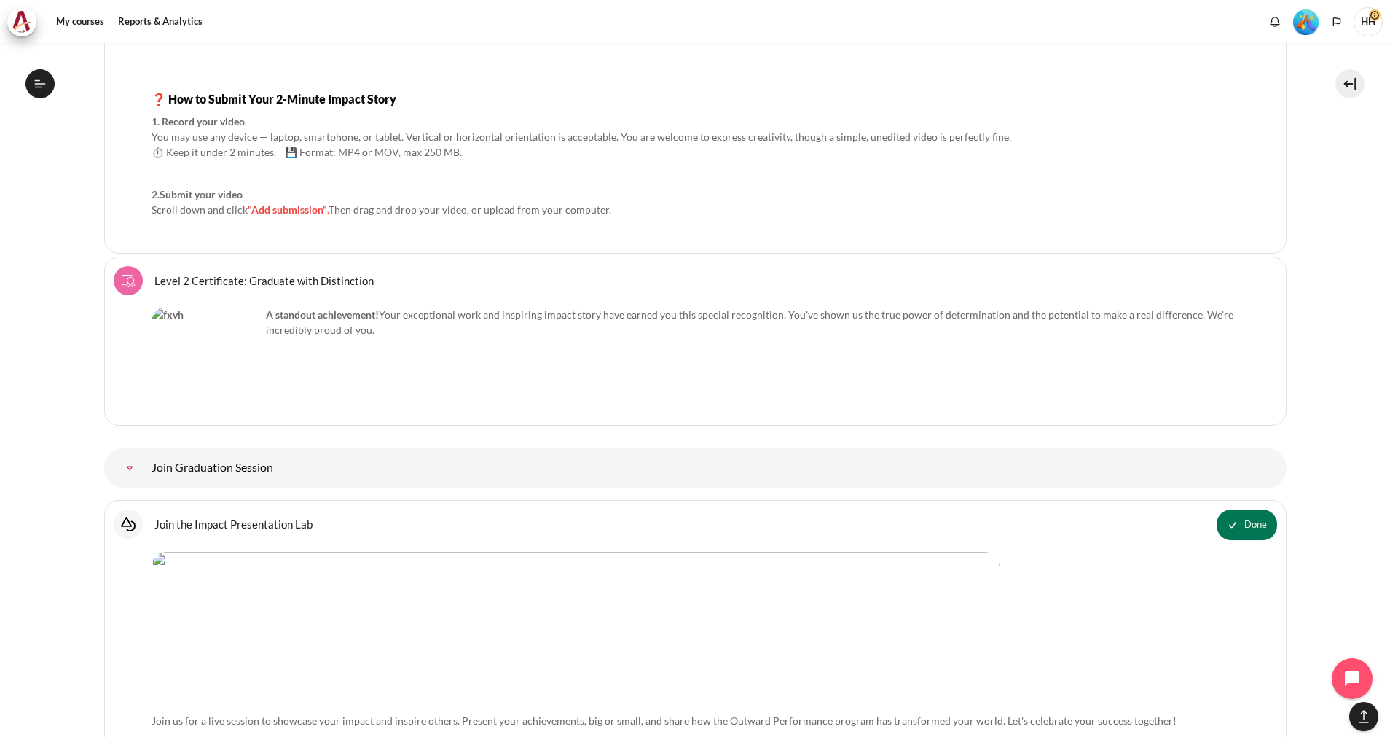
scroll to position [17842, 0]
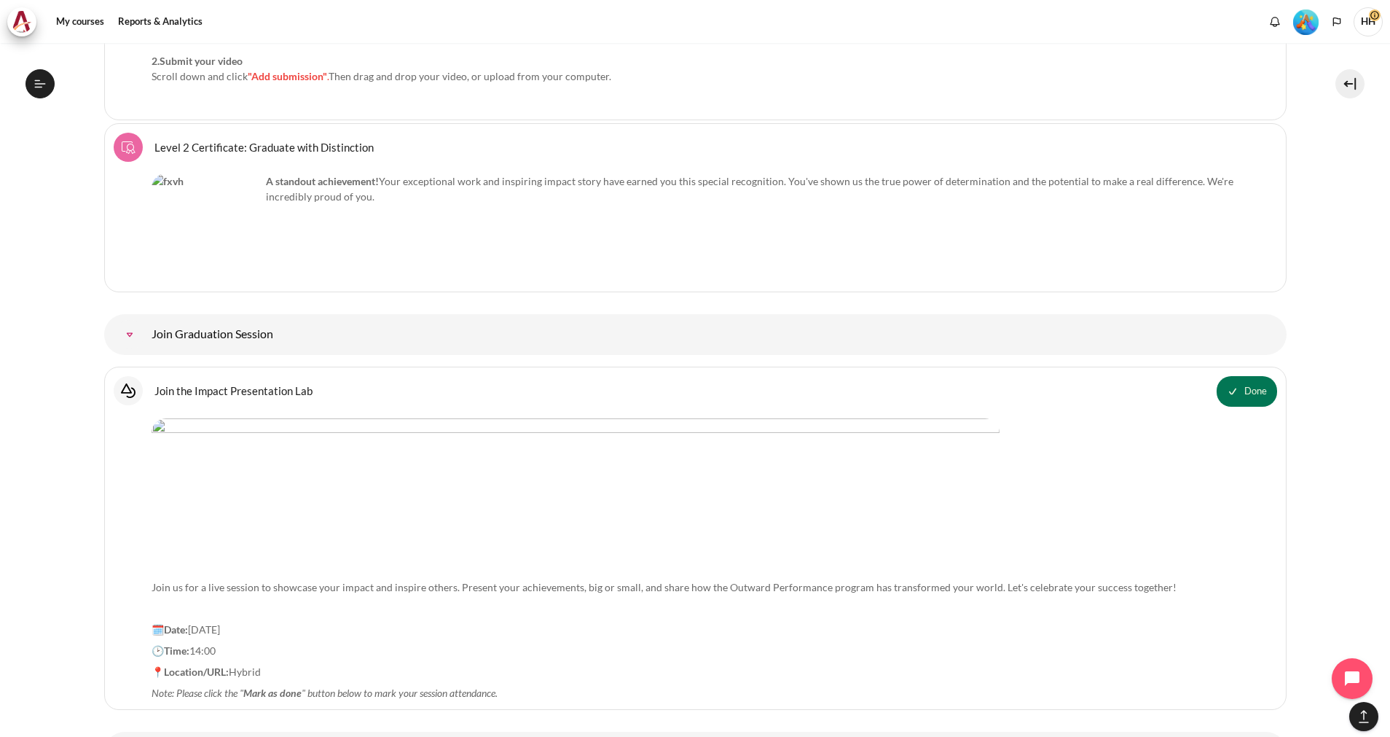
click at [251, 140] on link "Level 2 Certificate: Graduate with Distinction Course certificate" at bounding box center [263, 147] width 219 height 14
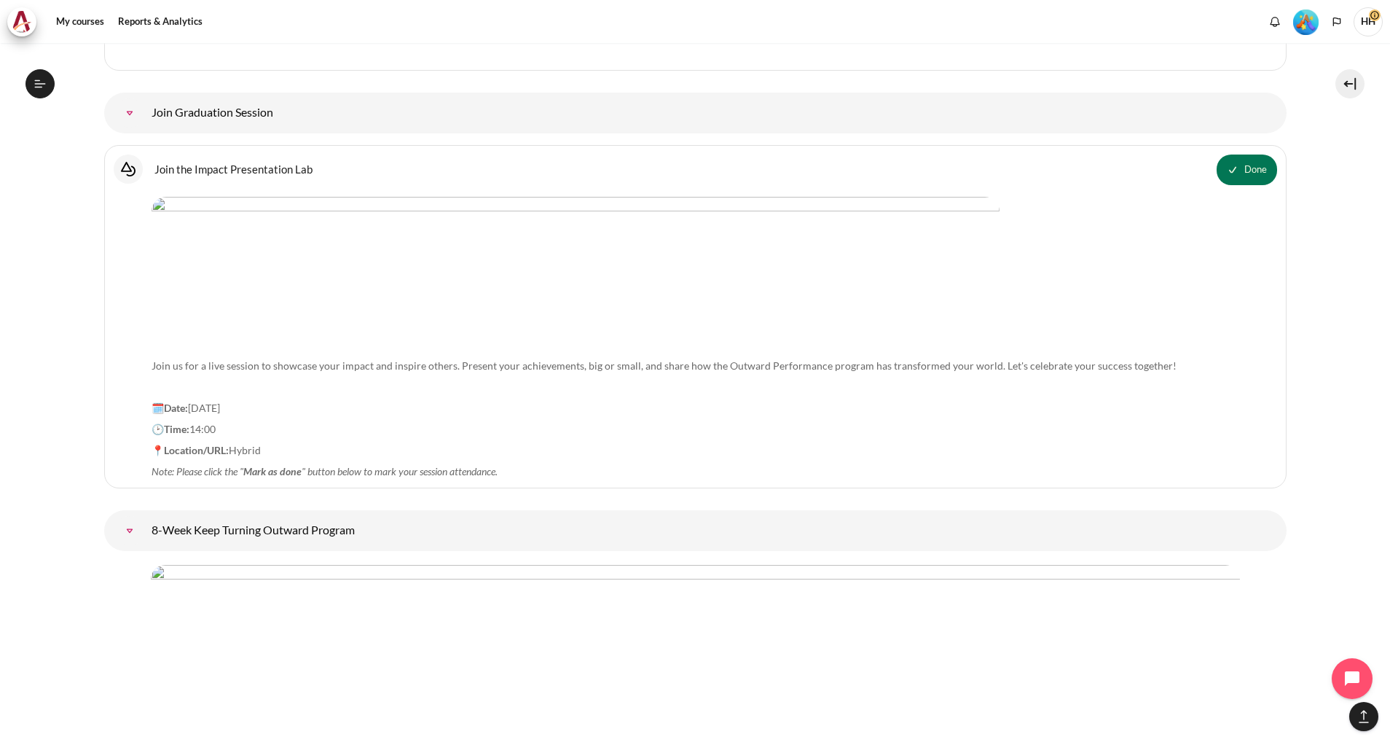
scroll to position [18065, 0]
click at [190, 168] on link "Join the Impact Presentation Lab Interactive Content" at bounding box center [233, 168] width 158 height 14
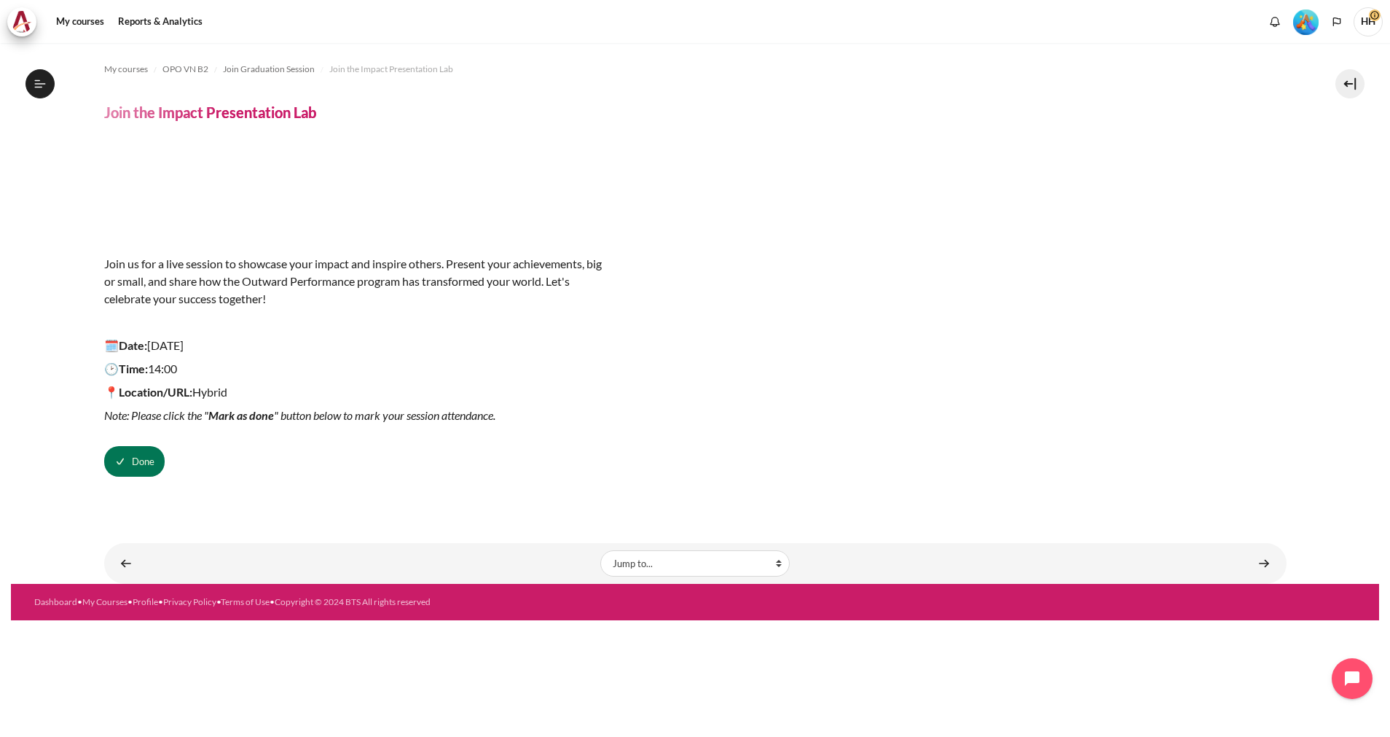
scroll to position [1531, 0]
click at [815, 416] on div "Join us for a live session to showcase your impact and inspire others. Present …" at bounding box center [695, 310] width 1183 height 332
click at [66, 22] on link "My courses" at bounding box center [80, 21] width 58 height 29
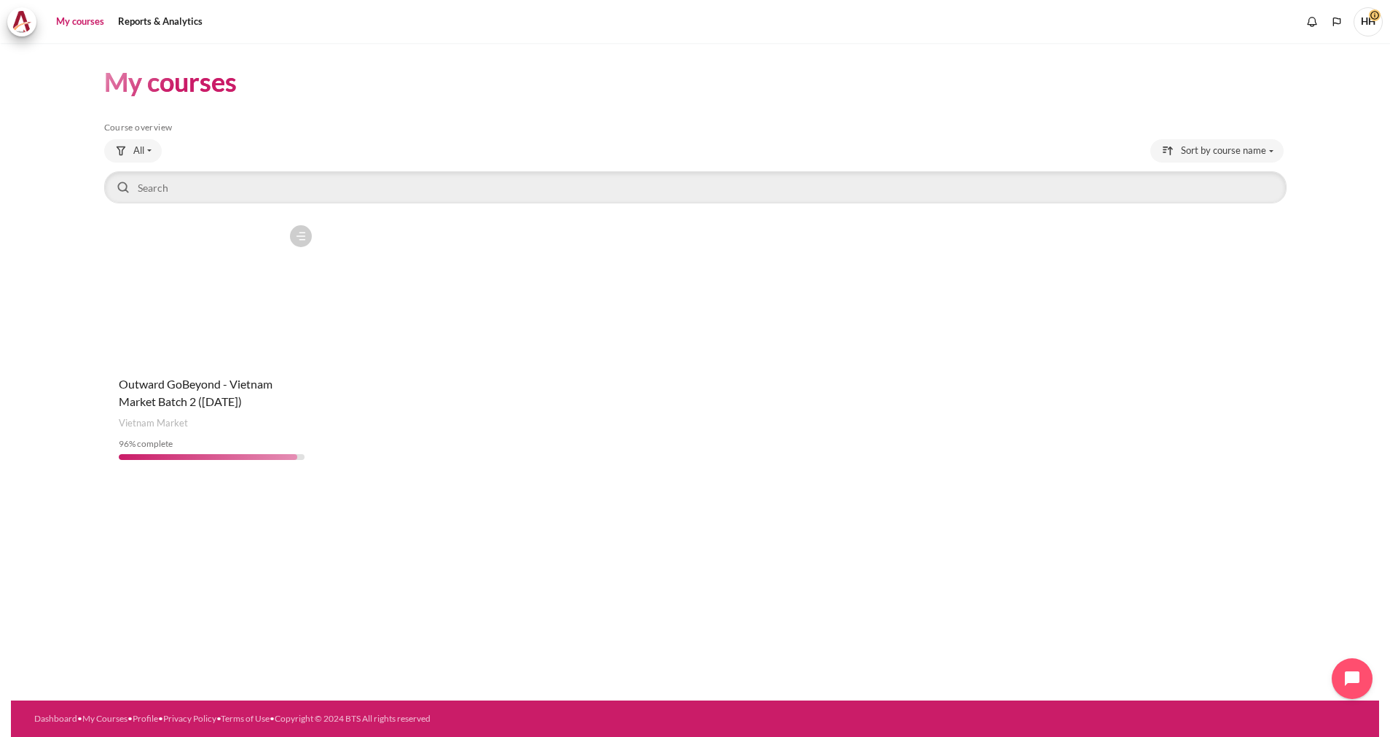
click at [1253, 448] on div "Course is starred Actions for course Outward GoBeyond - Vietnam Market Batch 2 …" at bounding box center [695, 345] width 1183 height 254
click at [172, 340] on figure "Content" at bounding box center [212, 291] width 216 height 146
